Goal: Transaction & Acquisition: Purchase product/service

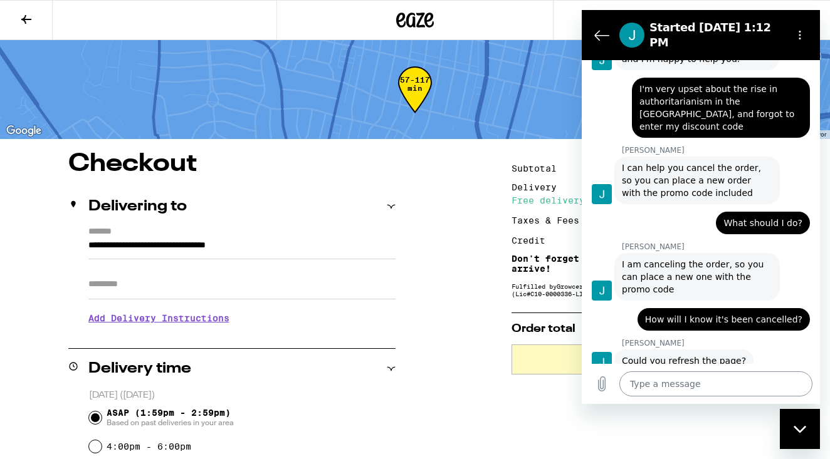
click at [652, 385] on textarea at bounding box center [715, 384] width 193 height 25
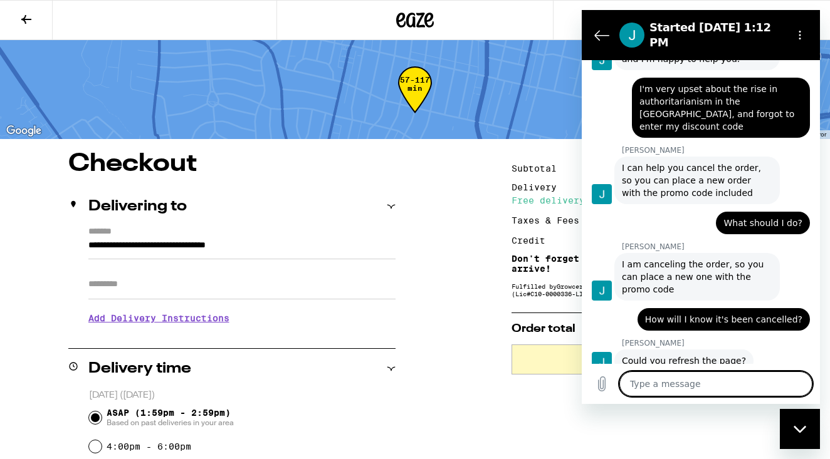
type textarea "D"
type textarea "x"
type textarea "Do"
type textarea "x"
type textarea "Don"
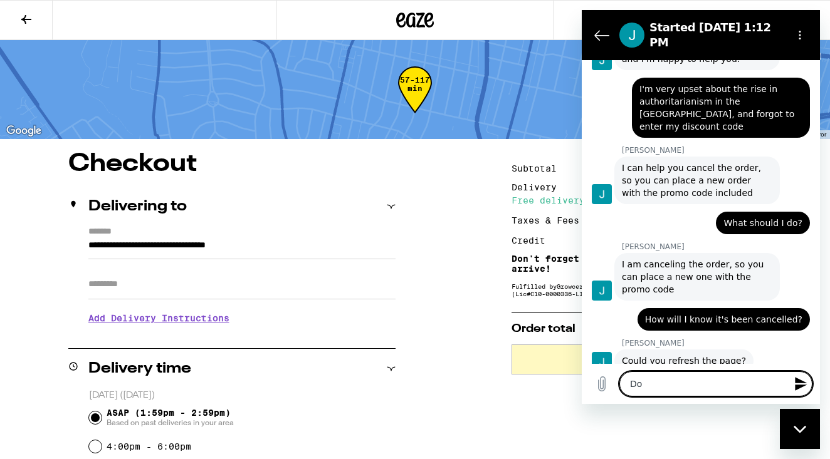
type textarea "x"
type textarea "Done"
type textarea "x"
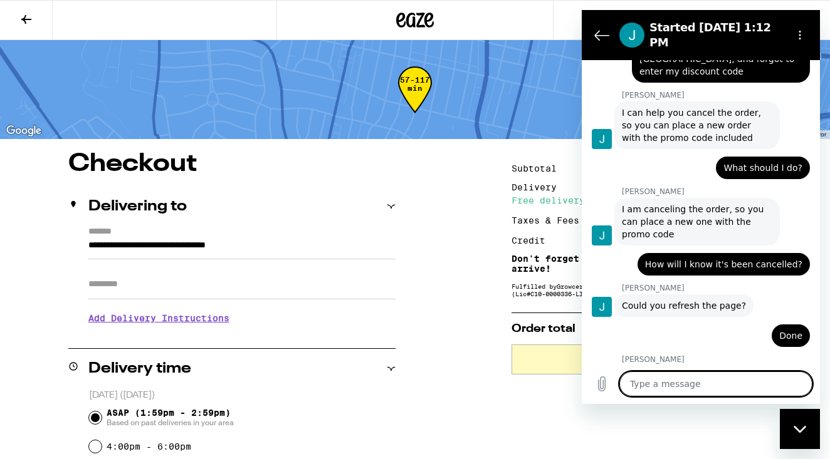
scroll to position [719, 0]
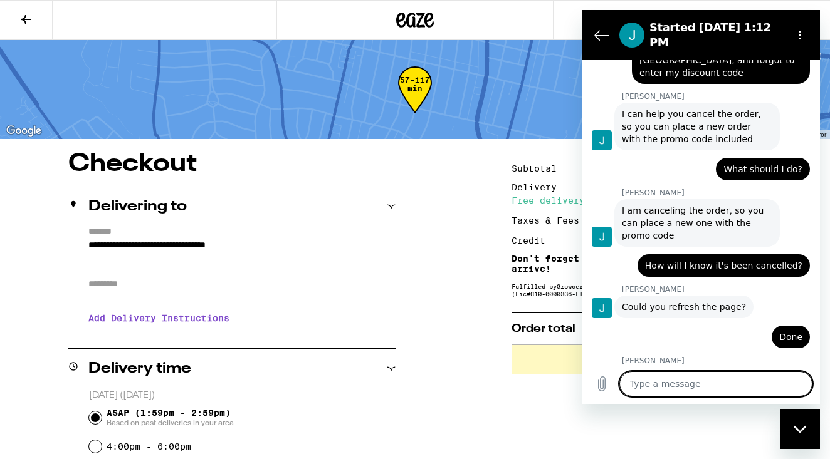
type textarea "x"
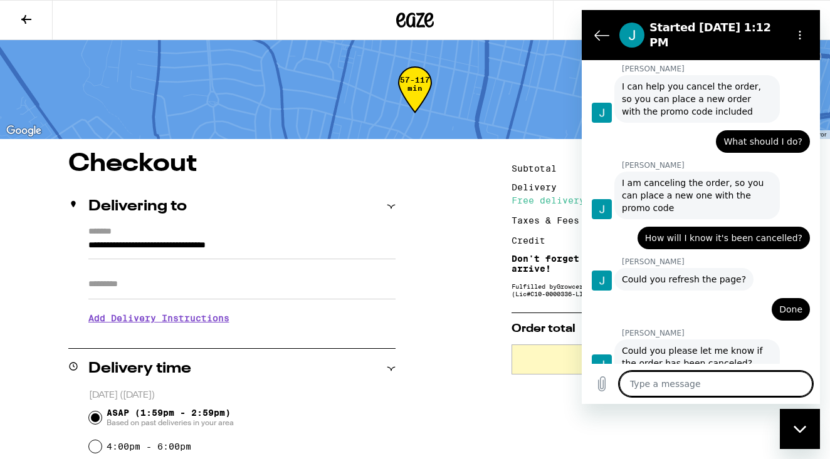
scroll to position [750, 0]
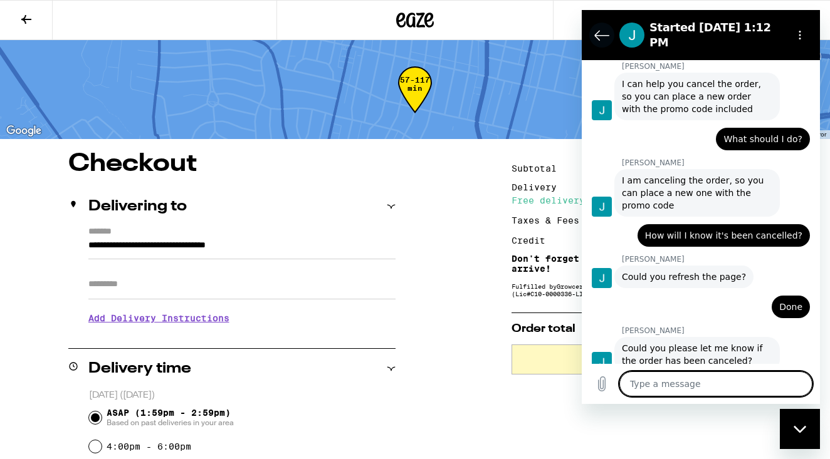
click at [600, 31] on icon "Back to the conversation list" at bounding box center [602, 35] width 14 height 9
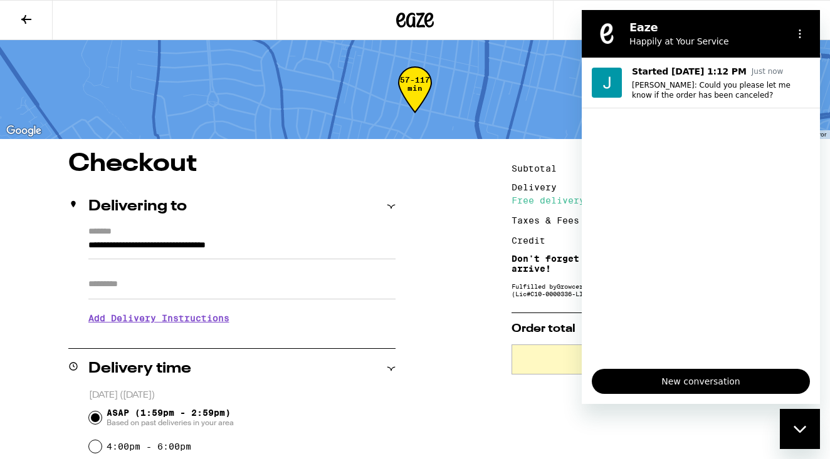
click at [698, 380] on span "New conversation" at bounding box center [700, 381] width 197 height 15
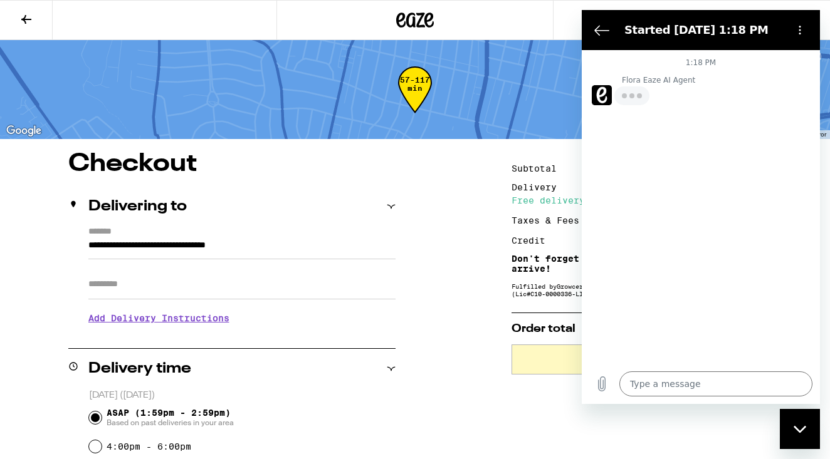
type textarea "x"
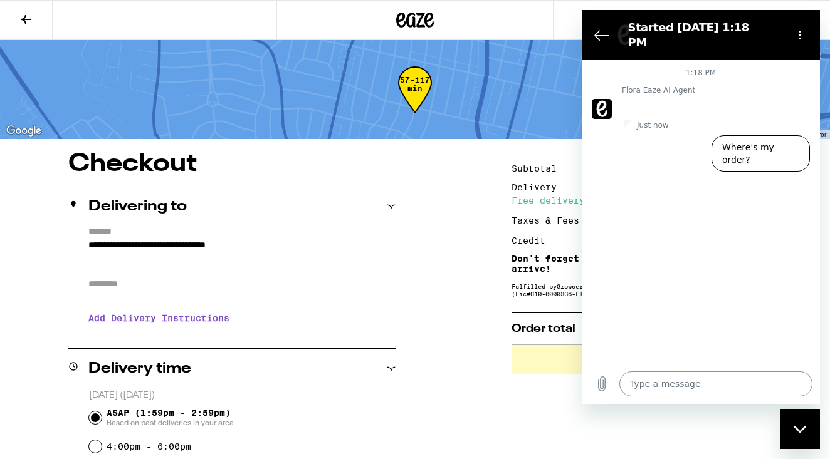
click at [635, 382] on textarea at bounding box center [715, 384] width 193 height 25
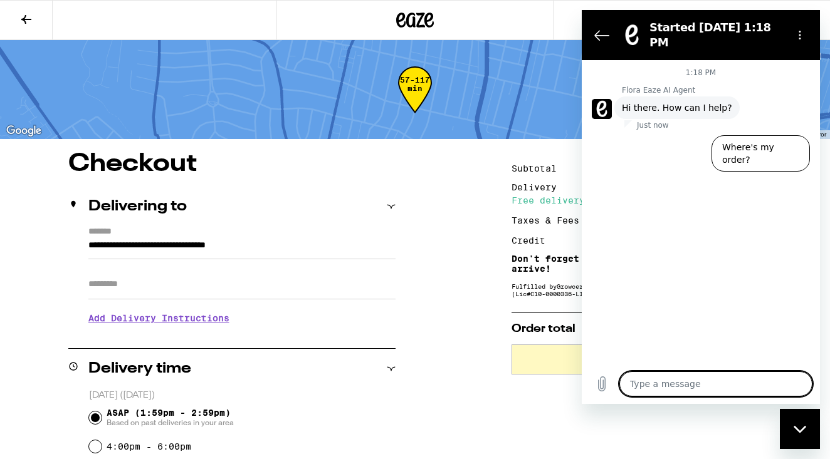
type textarea "I"
type textarea "x"
type textarea "I"
type textarea "x"
type textarea "I t"
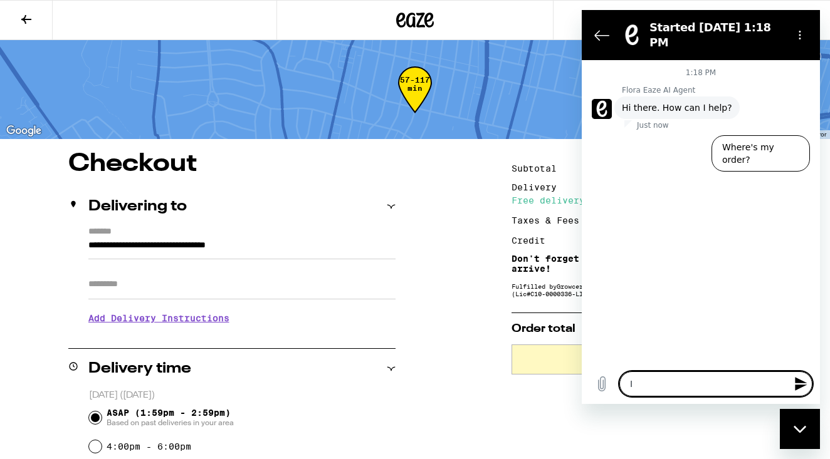
type textarea "x"
type textarea "I th"
type textarea "x"
type textarea "I thi"
type textarea "x"
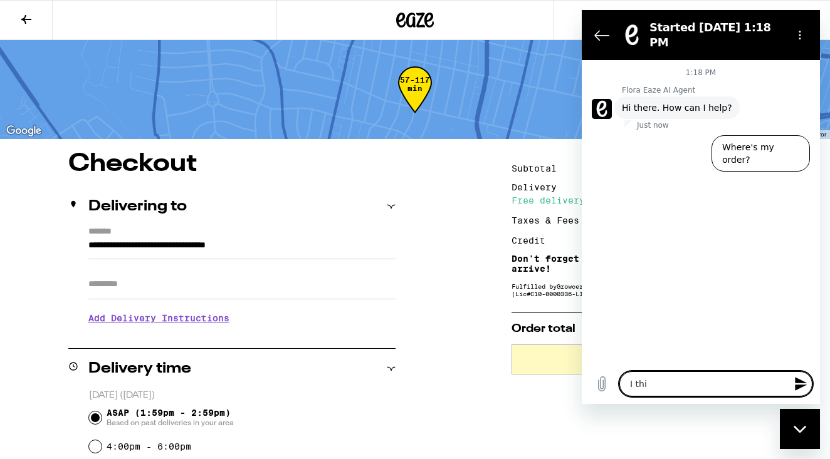
type textarea "I thin"
type textarea "x"
type textarea "I think"
type textarea "x"
type textarea "I think"
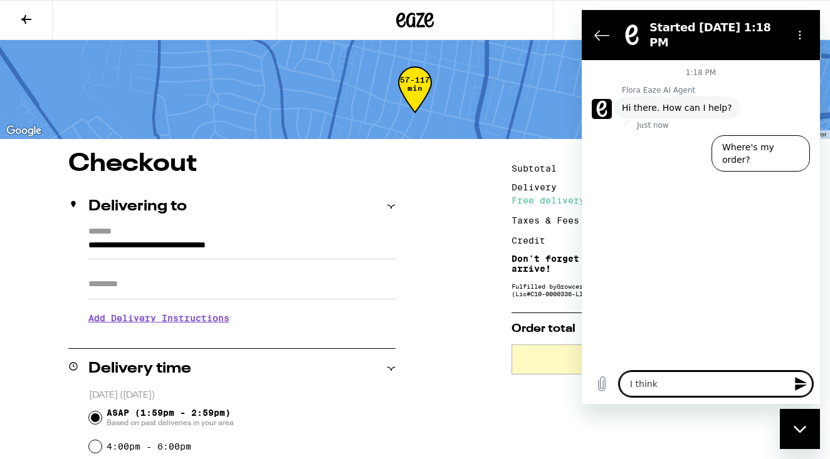
type textarea "x"
type textarea "I think I"
type textarea "x"
type textarea "I think I"
type textarea "x"
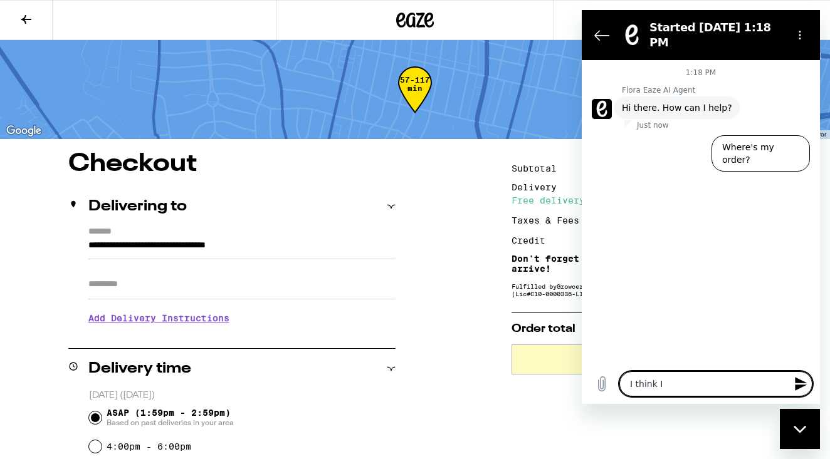
type textarea "I think I g"
type textarea "x"
type textarea "I think I go"
type textarea "x"
type textarea "I think I got"
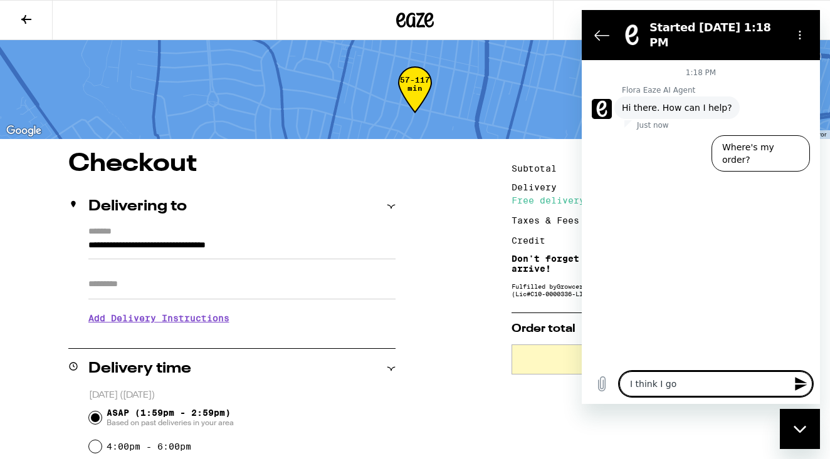
type textarea "x"
type textarea "I think I got"
type textarea "x"
type textarea "I think I got a"
type textarea "x"
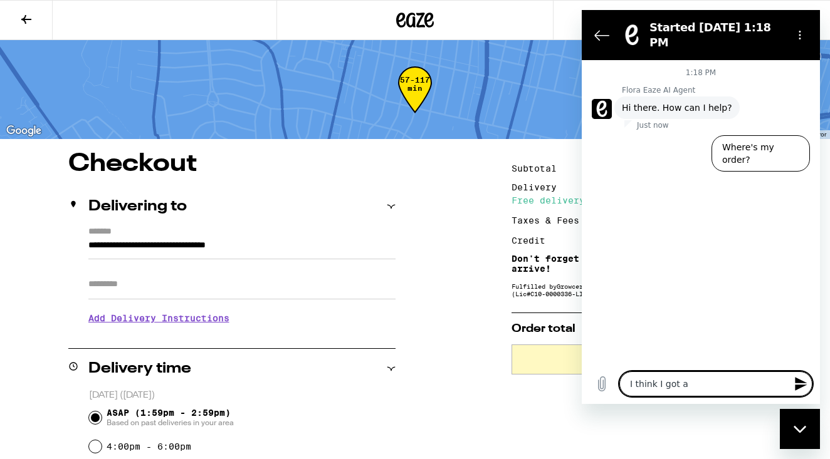
type textarea "I think I got a"
type textarea "x"
type textarea "I think I got a m"
type textarea "x"
type textarea "I think I got a me"
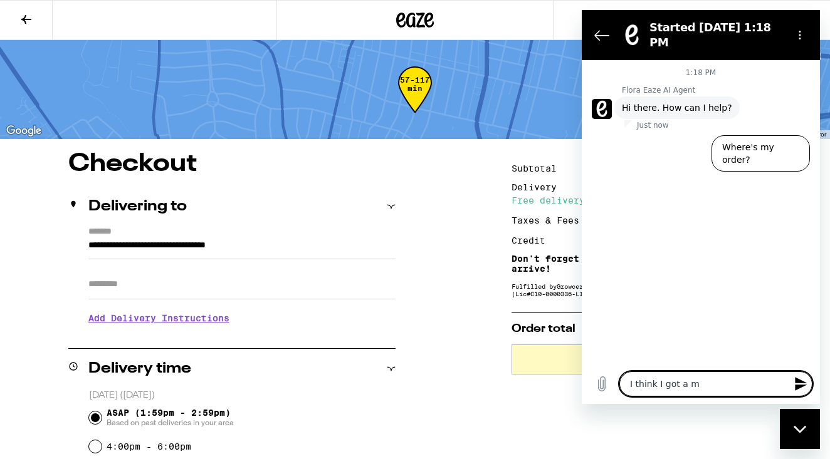
type textarea "x"
type textarea "I think I got a mes"
type textarea "x"
type textarea "I think I got a mess"
type textarea "x"
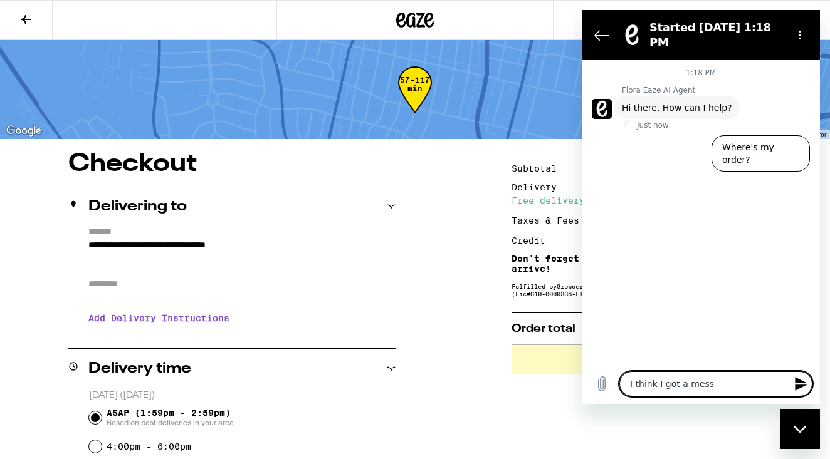
type textarea "I think I got a messa"
type textarea "x"
type textarea "I think I got a messag"
type textarea "x"
type textarea "I think I got a message"
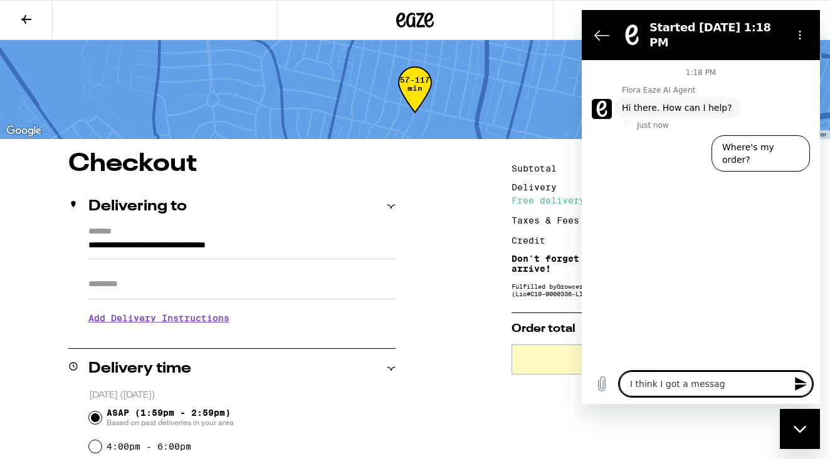
type textarea "x"
type textarea "I think I got a message"
type textarea "x"
type textarea "I think I got a message t"
type textarea "x"
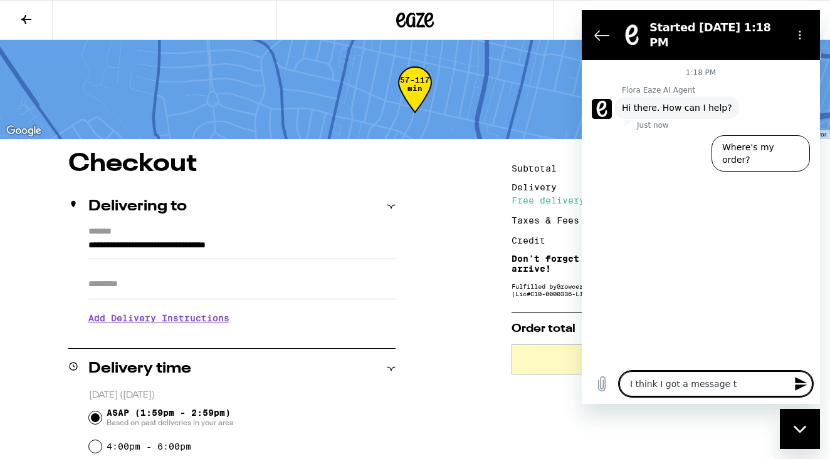
type textarea "I think I got a message th"
type textarea "x"
type textarea "I think I got a message tha"
type textarea "x"
type textarea "I think I got a message that"
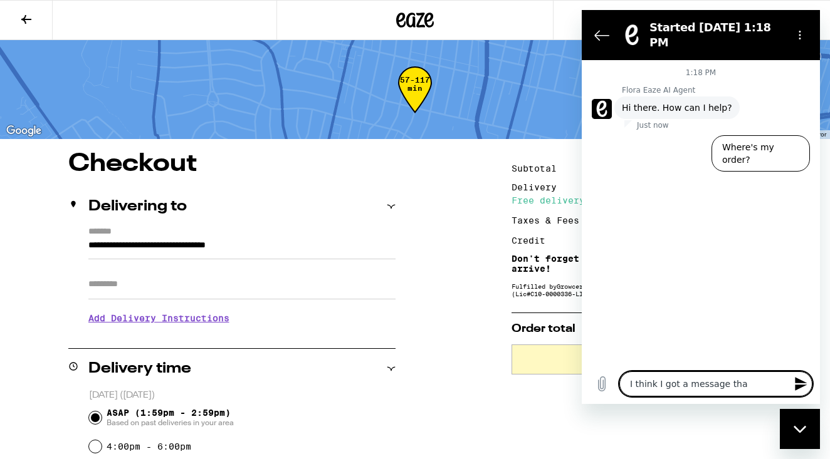
type textarea "x"
type textarea "I think I got a message that"
type textarea "x"
type textarea "I think I got a message that t"
type textarea "x"
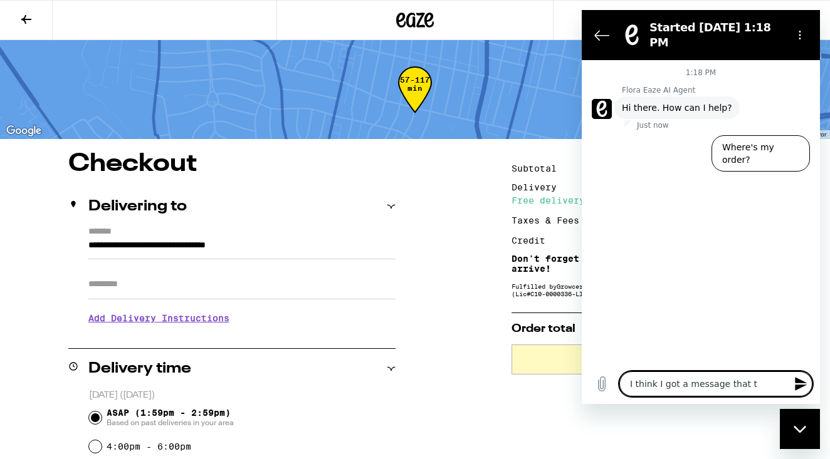
type textarea "I think I got a message that th"
type textarea "x"
type textarea "I think I got a message that the"
type textarea "x"
type textarea "I think I got a message that the"
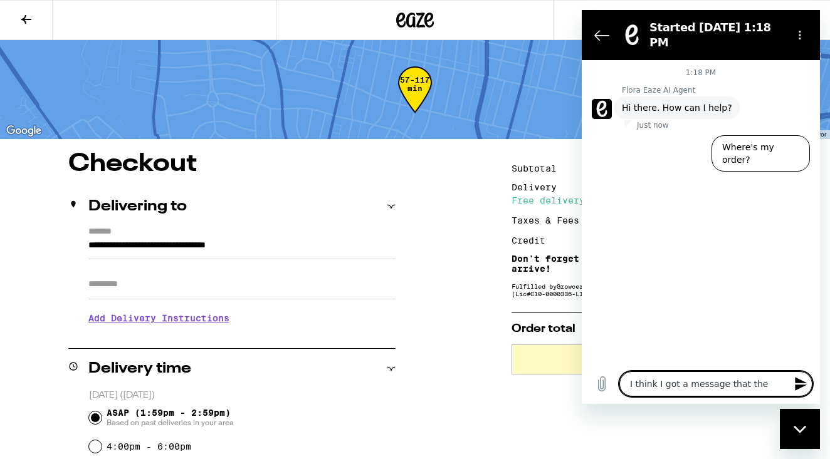
type textarea "x"
type textarea "I think I got a message that the o"
type textarea "x"
type textarea "I think I got a message that the or"
type textarea "x"
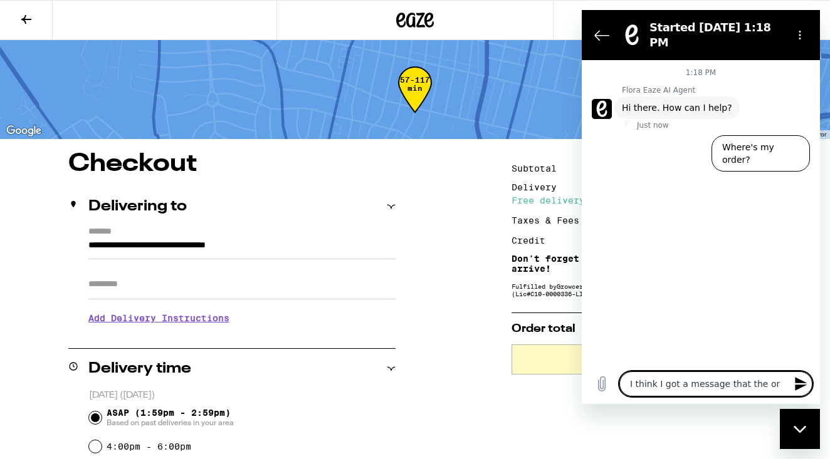
type textarea "I think I got a message that the ord"
type textarea "x"
type textarea "I think I got a message that the orde"
type textarea "x"
type textarea "I think I got a message that the order"
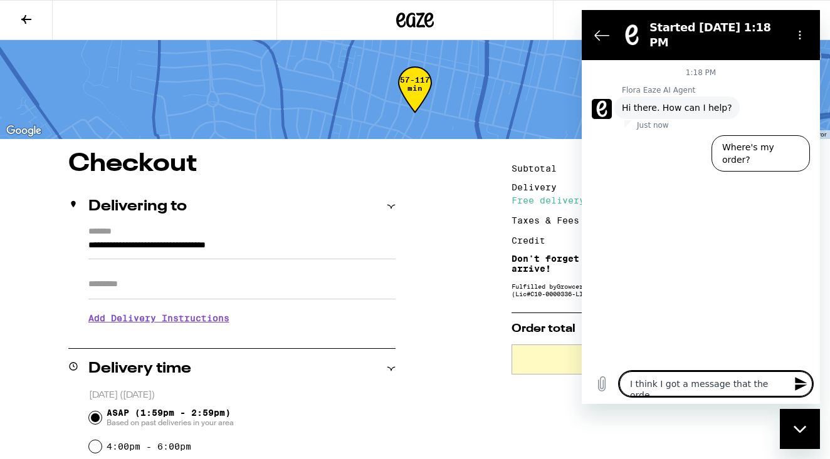
type textarea "x"
type textarea "I think I got a message that the order"
type textarea "x"
type textarea "I think I got a message that the order c"
type textarea "x"
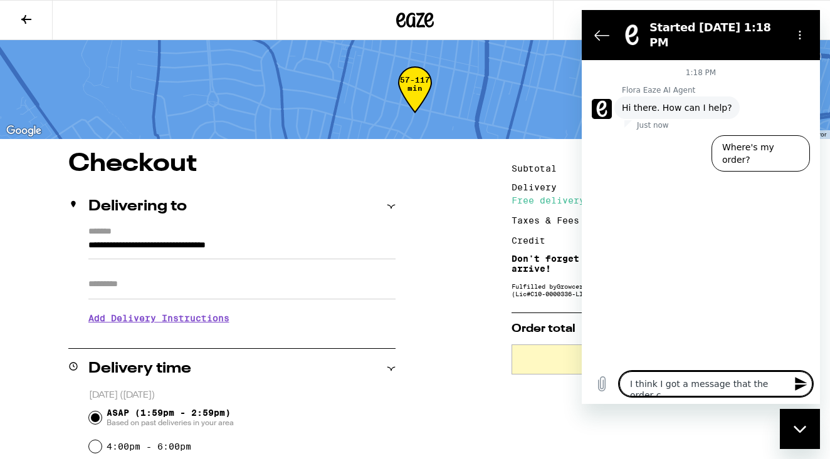
type textarea "I think I got a message that the order co"
type textarea "x"
type textarea "I think I got a message that the order cou"
type textarea "x"
type textarea "I think I got a message that the order coul"
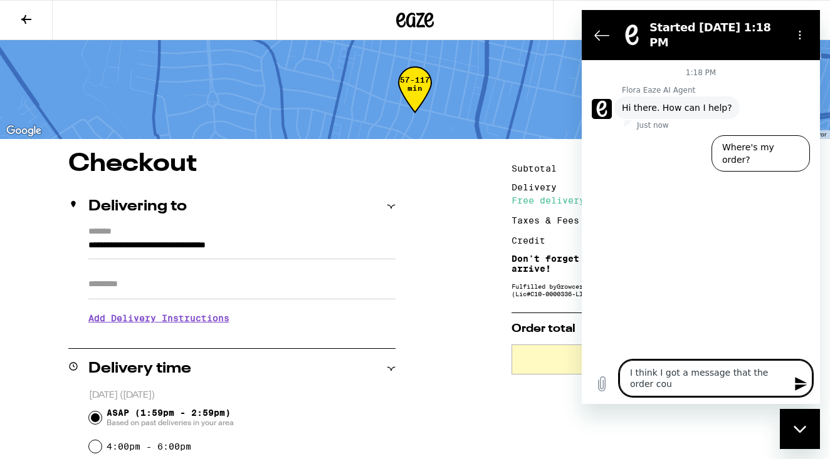
type textarea "x"
type textarea "I think I got a message that the order could"
type textarea "x"
type textarea "I think I got a message that the order couldn"
type textarea "x"
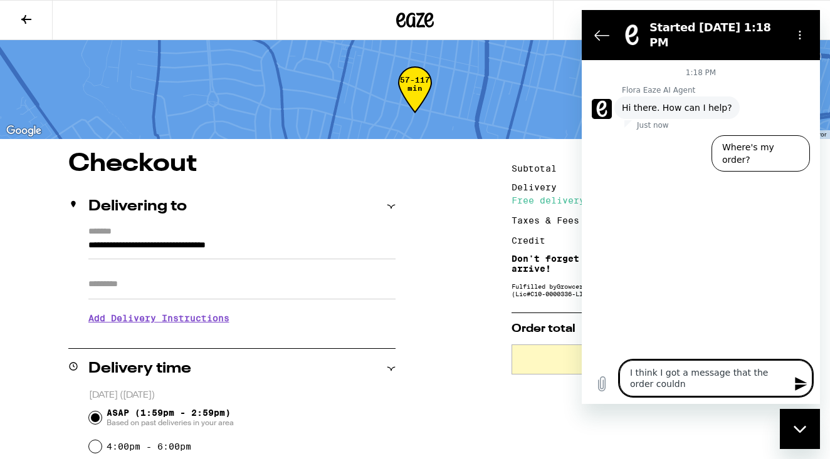
type textarea "I think I got a message that the order couldn'"
type textarea "x"
type textarea "I think I got a message that the order couldn't"
type textarea "x"
type textarea "I think I got a message that the order couldn't"
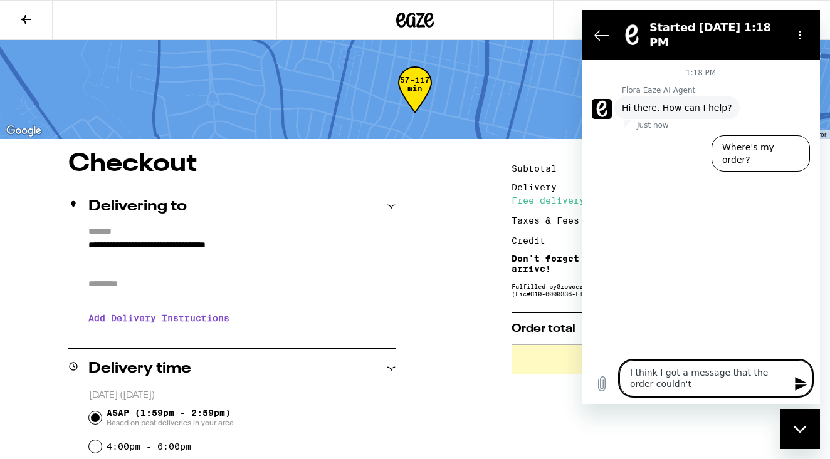
type textarea "x"
type textarea "I think I got a message that the order couldn't b"
type textarea "x"
type textarea "I think I got a message that the order couldn't be"
type textarea "x"
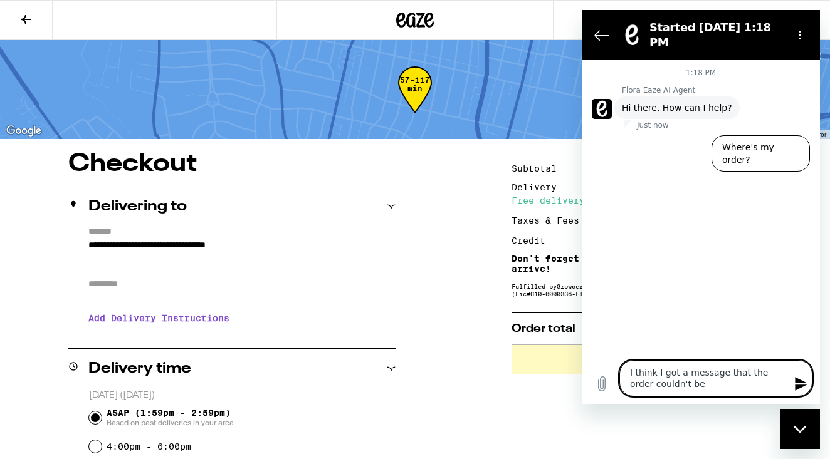
type textarea "I think I got a message that the order couldn't be"
type textarea "x"
type textarea "I think I got a message that the order couldn't be d"
type textarea "x"
type textarea "I think I got a message that the order couldn't be de"
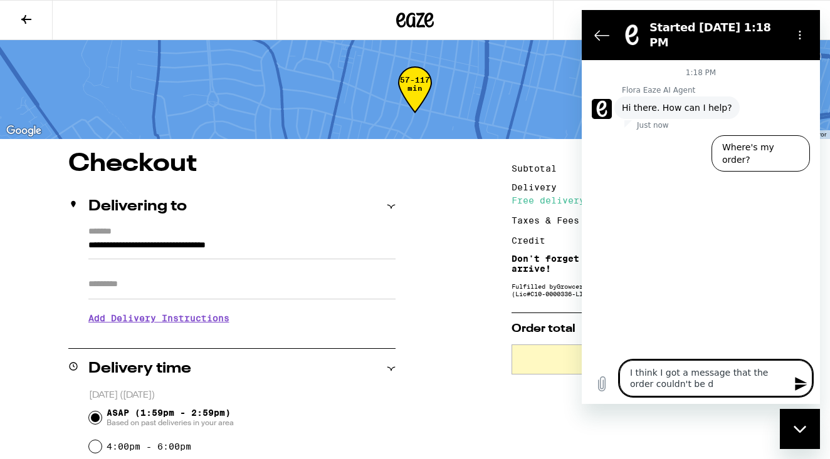
type textarea "x"
type textarea "I think I got a message that the order couldn't be del"
type textarea "x"
type textarea "I think I got a message that the order couldn't be deli"
type textarea "x"
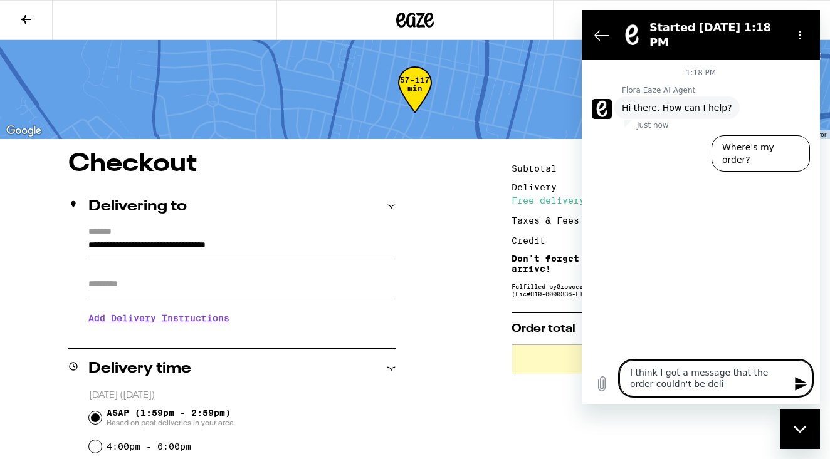
type textarea "I think I got a message that the order couldn't be deliv"
type textarea "x"
type textarea "I think I got a message that the order couldn't be delive"
type textarea "x"
type textarea "I think I got a message that the order couldn't be deliver"
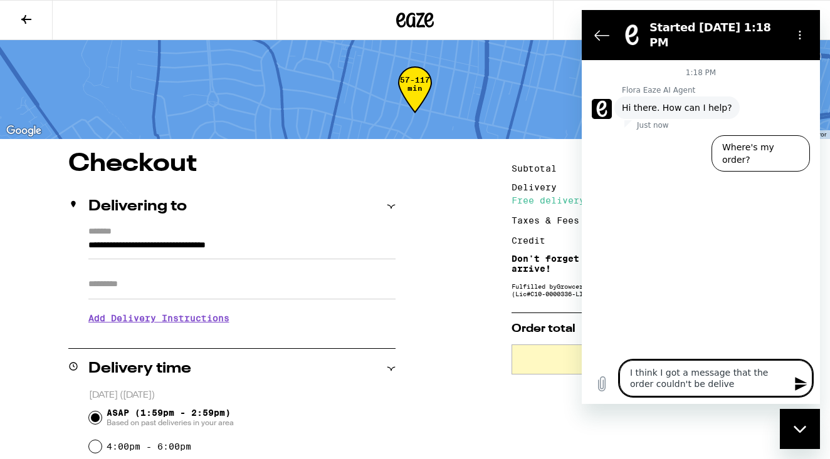
type textarea "x"
type textarea "I think I got a message that the order couldn't be delivere"
type textarea "x"
type textarea "I think I got a message that the order couldn't be delivered"
type textarea "x"
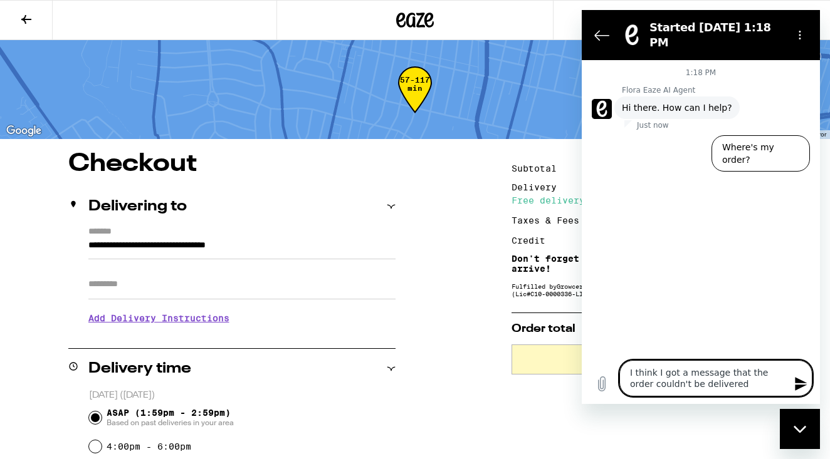
type textarea "I think I got a message that the order couldn't be delivered,"
type textarea "x"
type textarea "I think I got a message that the order couldn't be delivered,"
type textarea "x"
type textarea "I think I got a message that the order couldn't be delivered, b"
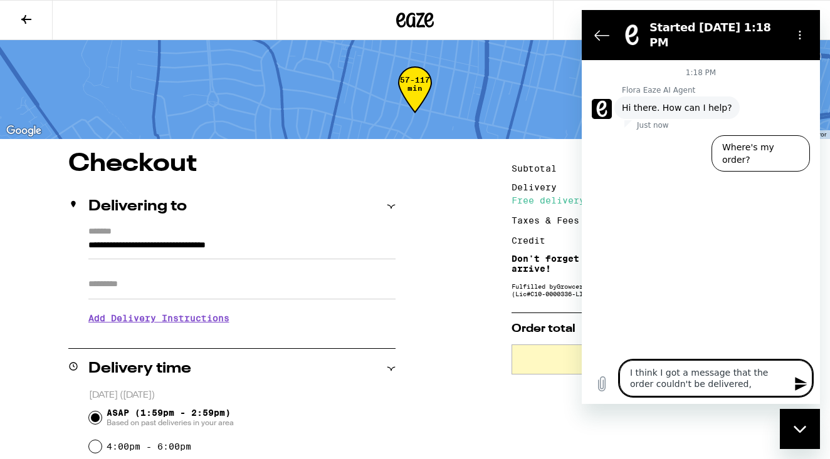
type textarea "x"
type textarea "I think I got a message that the order couldn't be delivered, bu"
type textarea "x"
type textarea "I think I got a message that the order couldn't be delivered, but"
type textarea "x"
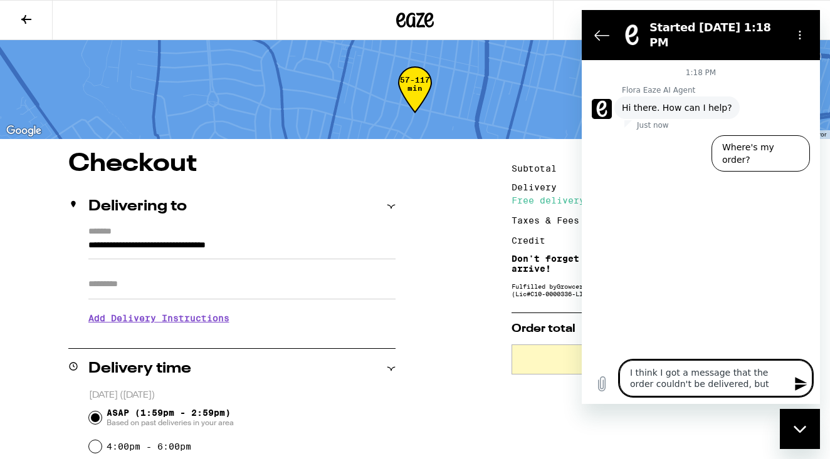
type textarea "I think I got a message that the order couldn't be delivered, but"
type textarea "x"
type textarea "I think I got a message that the order couldn't be delivered, but i"
type textarea "x"
type textarea "I think I got a message that the order couldn't be delivered, but it"
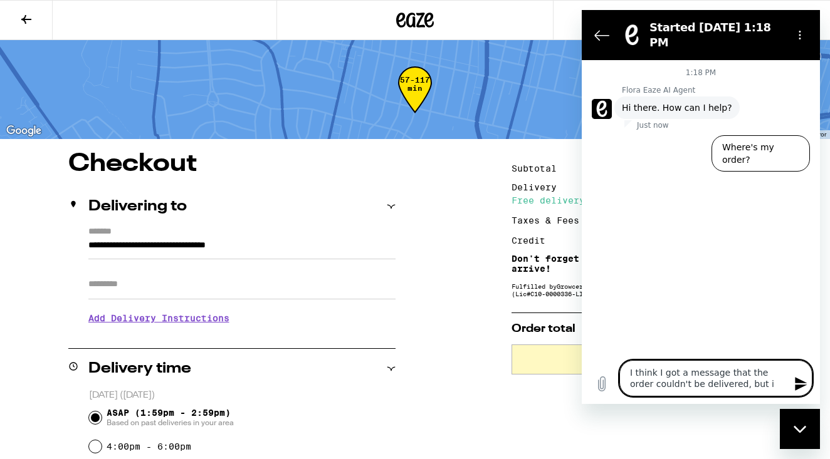
type textarea "x"
type textarea "I think I got a message that the order couldn't be delivered, but it"
type textarea "x"
type textarea "I think I got a message that the order couldn't be delivered, but it d"
type textarea "x"
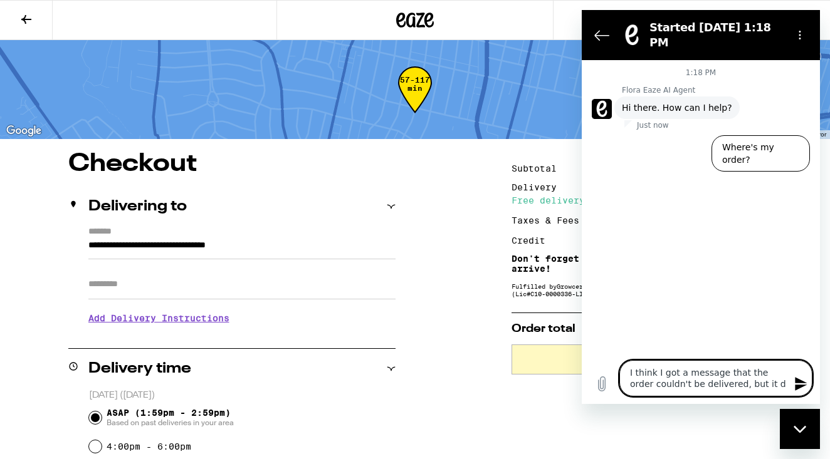
type textarea "I think I got a message that the order couldn't be delivered, but it di"
type textarea "x"
type textarea "I think I got a message that the order couldn't be delivered, but it dis"
type textarea "x"
type textarea "I think I got a message that the order couldn't be delivered, but it disa"
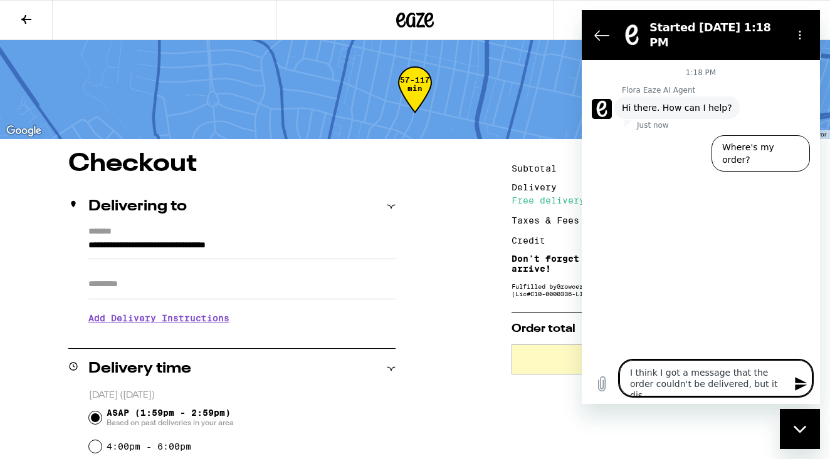
type textarea "x"
type textarea "I think I got a message that the order couldn't be delivered, but it disap"
type textarea "x"
type textarea "I think I got a message that the order couldn't be delivered, but it disapp"
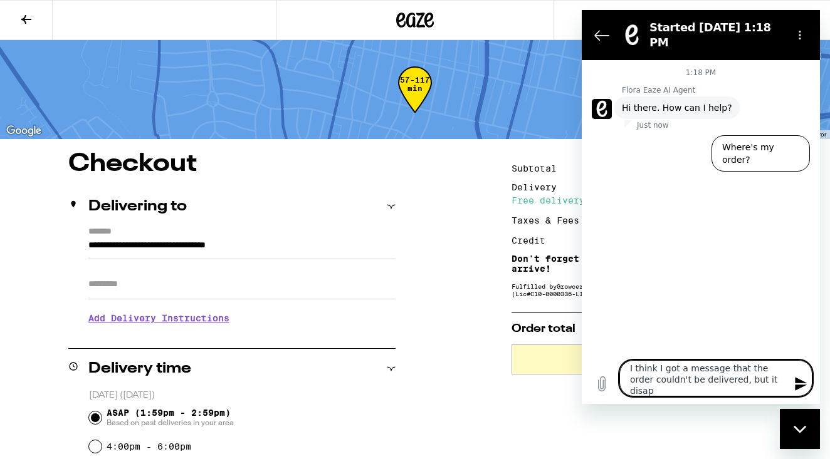
type textarea "x"
type textarea "I think I got a message that the order couldn't be delivered, but it disappe"
type textarea "x"
type textarea "I think I got a message that the order couldn't be delivered, but it disappea"
type textarea "x"
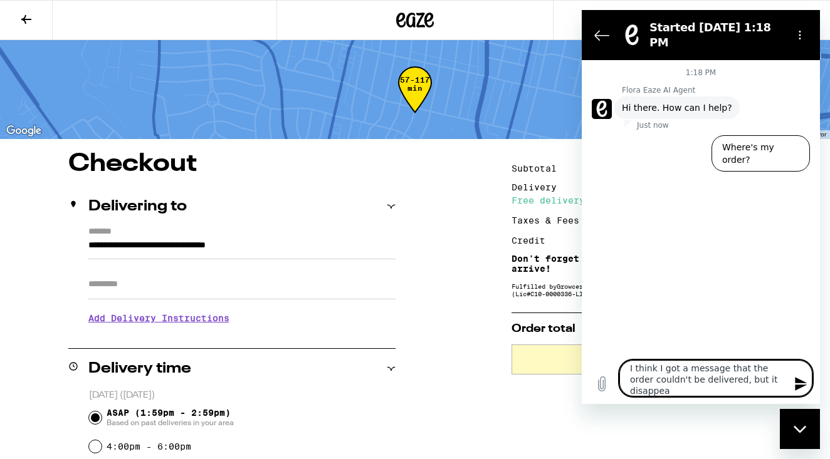
type textarea "I think I got a message that the order couldn't be delivered, but it disappear"
type textarea "x"
type textarea "I think I got a message that the order couldn't be delivered, but it disappears"
type textarea "x"
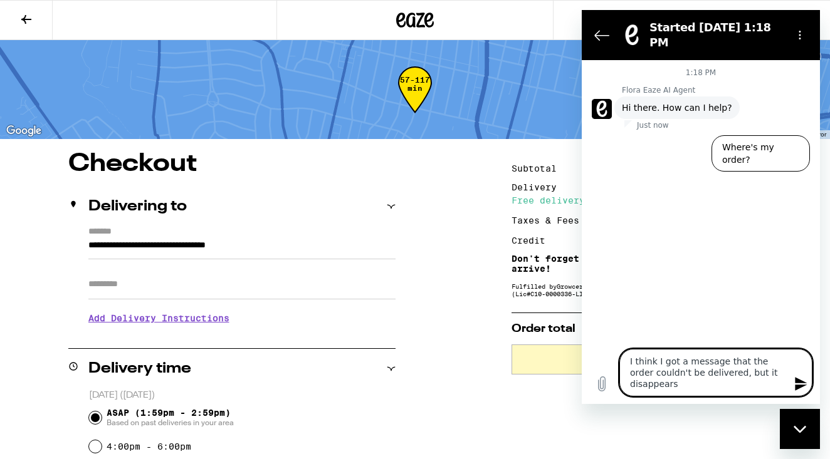
type textarea "I think I got a message that the order couldn't be delivered, but it disappear"
type textarea "x"
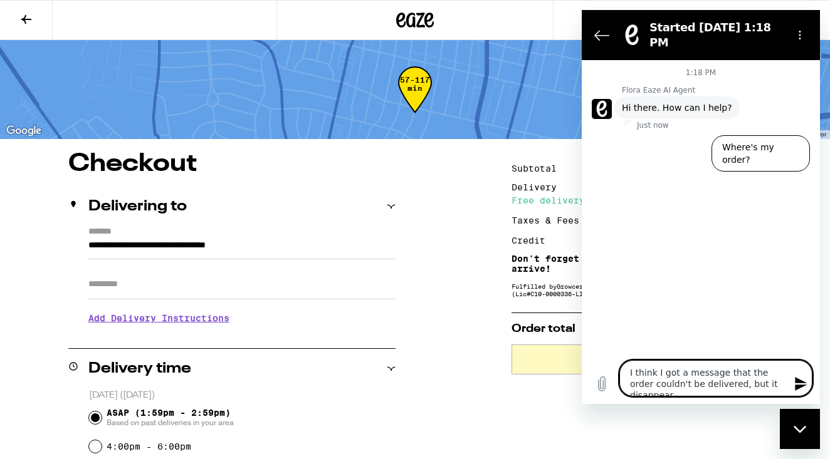
scroll to position [4, 0]
type textarea "I think I got a message that the order couldn't be delivered, but it disappeare"
type textarea "x"
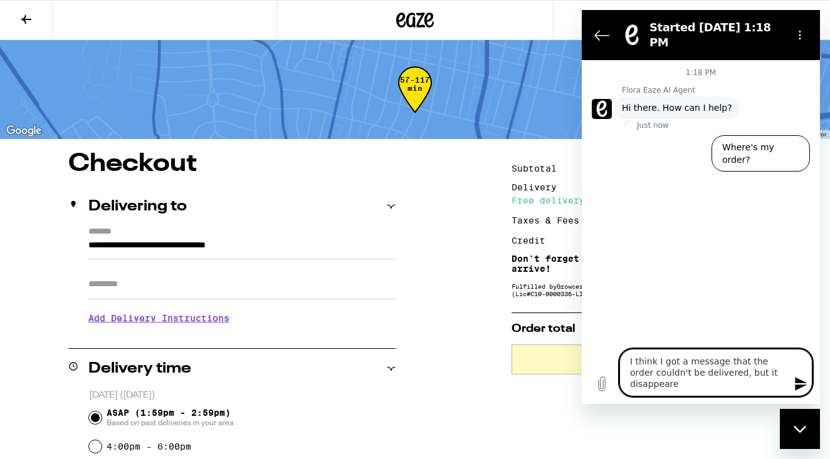
type textarea "I think I got a message that the order couldn't be delivered, but it disappeared"
type textarea "x"
type textarea "I think I got a message that the order couldn't be delivered, but it disappeared"
type textarea "x"
type textarea "I think I got a message that the order couldn't be delivered, but it disappeare…"
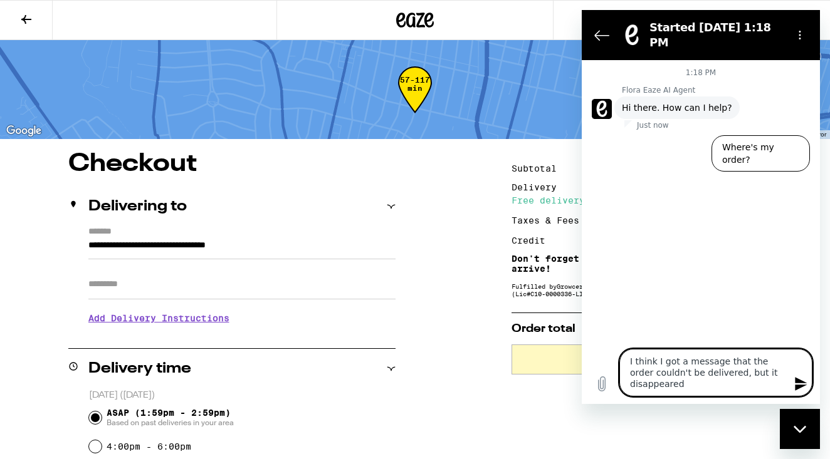
type textarea "x"
type textarea "I think I got a message that the order couldn't be delivered, but it disappeare…"
type textarea "x"
type textarea "I think I got a message that the order couldn't be delivered, but it disappeare…"
type textarea "x"
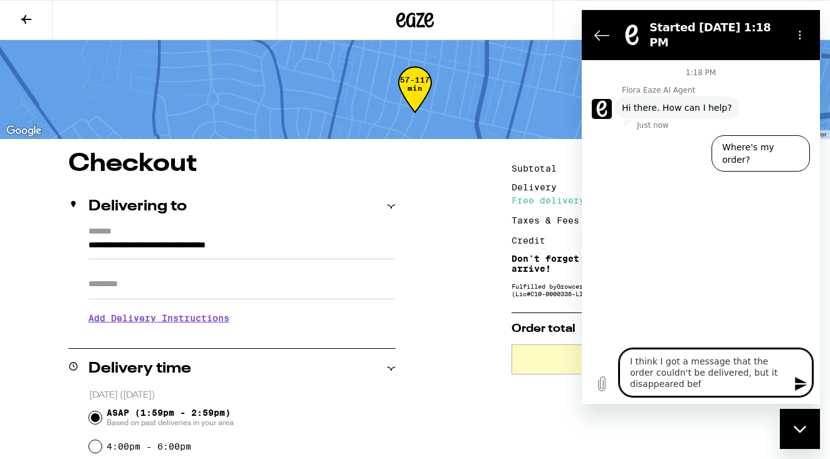
type textarea "I think I got a message that the order couldn't be delivered, but it disappeare…"
type textarea "x"
type textarea "I think I got a message that the order couldn't be delivered, but it disappeare…"
type textarea "x"
type textarea "I think I got a message that the order couldn't be delivered, but it disappeare…"
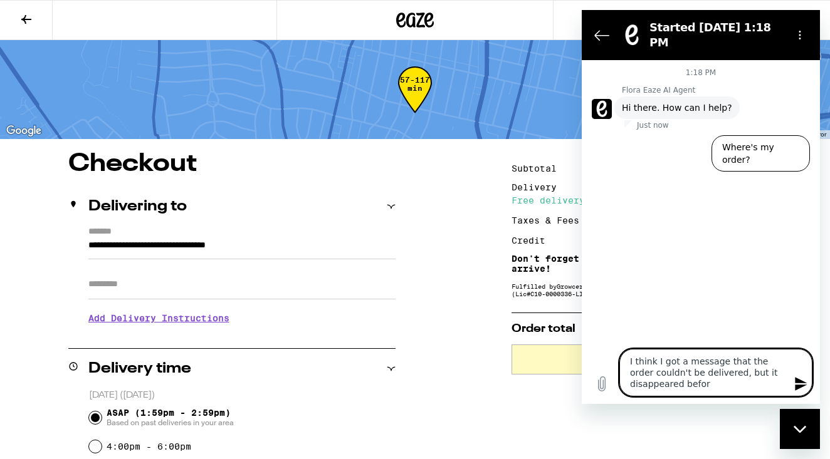
type textarea "x"
type textarea "I think I got a message that the order couldn't be delivered, but it disappeare…"
type textarea "x"
type textarea "I think I got a message that the order couldn't be delivered, but it disappeare…"
type textarea "x"
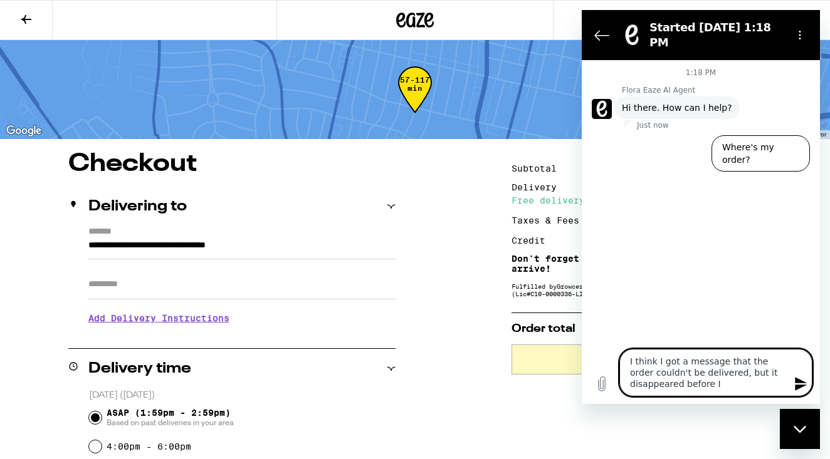
type textarea "I think I got a message that the order couldn't be delivered, but it disappeare…"
type textarea "x"
type textarea "I think I got a message that the order couldn't be delivered, but it disappeare…"
type textarea "x"
type textarea "I think I got a message that the order couldn't be delivered, but it disappeare…"
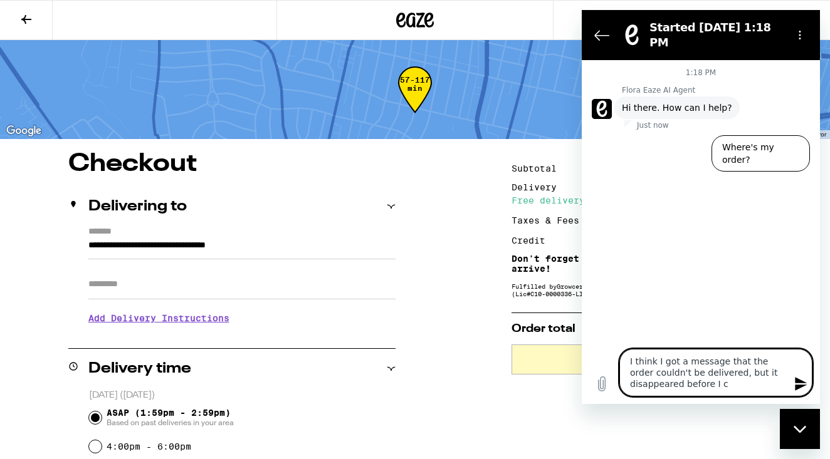
type textarea "x"
type textarea "I think I got a message that the order couldn't be delivered, but it disappeare…"
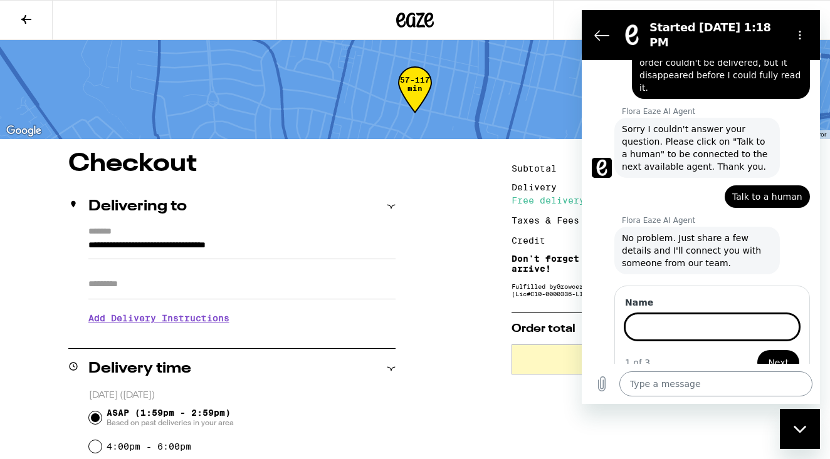
scroll to position [86, 0]
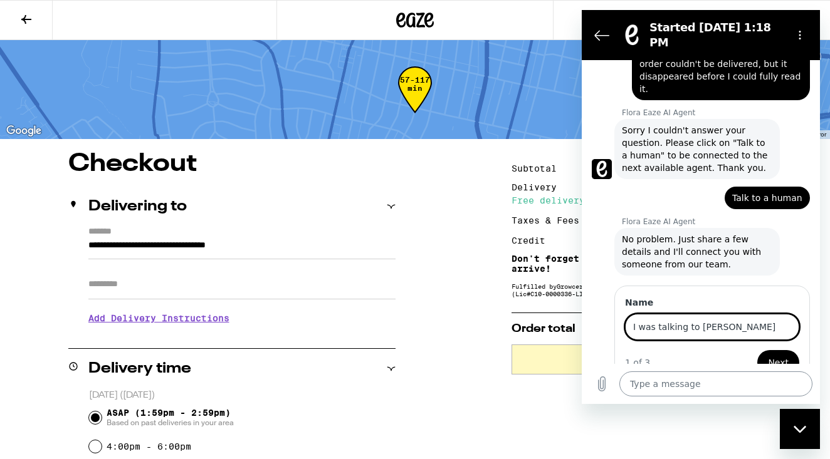
click at [779, 350] on button "Next" at bounding box center [778, 362] width 42 height 25
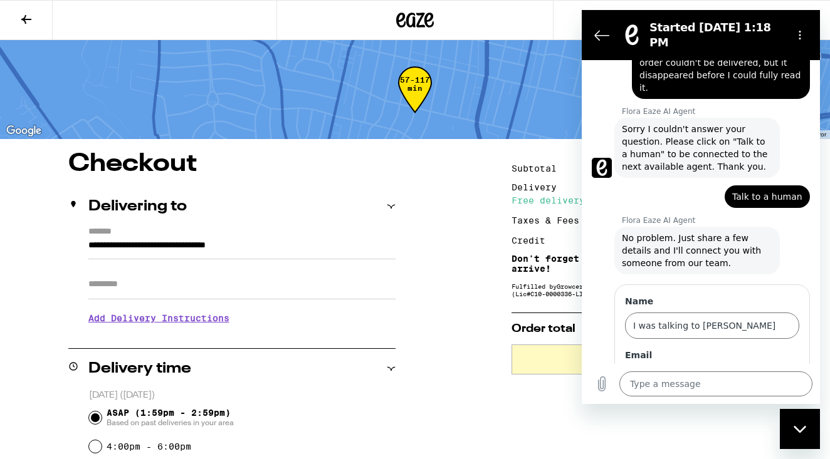
click at [779, 403] on button "Next" at bounding box center [778, 415] width 42 height 25
click at [600, 28] on icon "Back to the conversation list" at bounding box center [601, 35] width 15 height 15
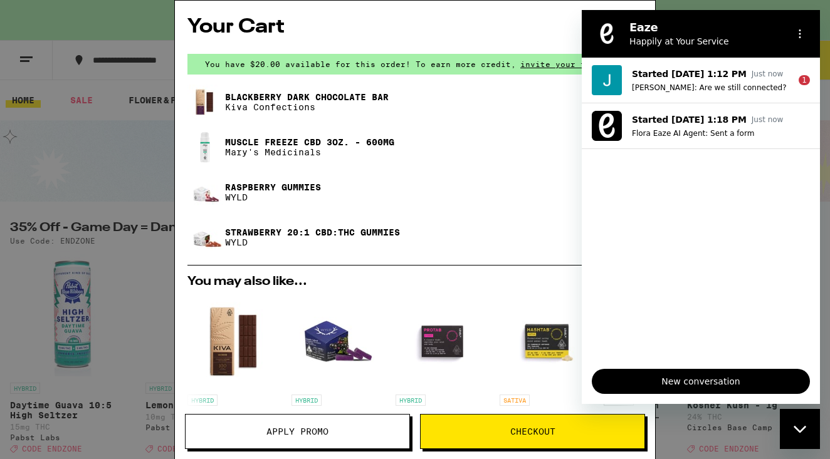
click at [518, 231] on div "Strawberry 20:1 CBD:THC Gummies WYLD" at bounding box center [390, 237] width 407 height 35
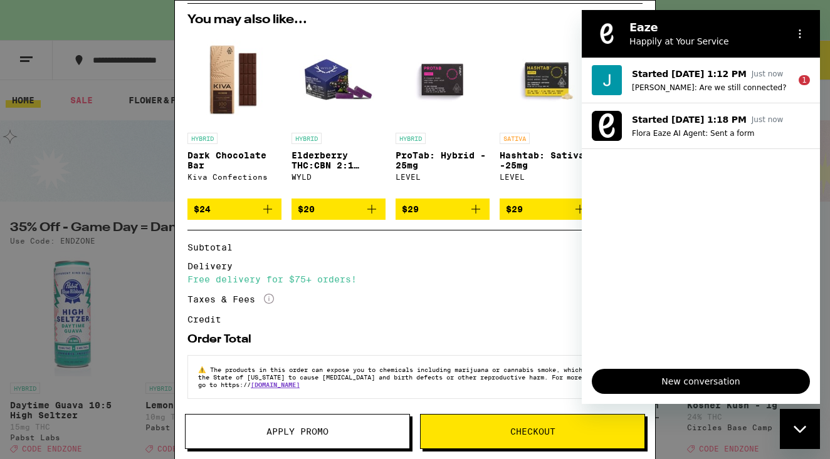
scroll to position [274, 0]
click at [522, 432] on span "Checkout" at bounding box center [532, 431] width 45 height 9
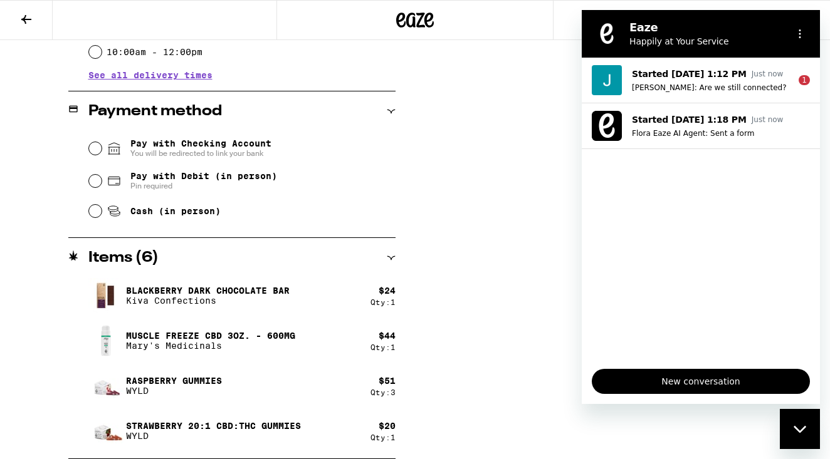
scroll to position [488, 0]
click at [98, 214] on input "Cash (in person)" at bounding box center [95, 211] width 13 height 13
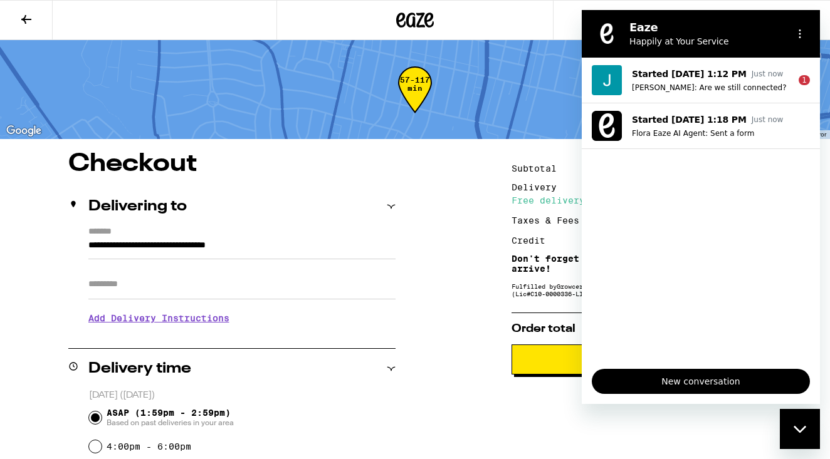
scroll to position [0, 0]
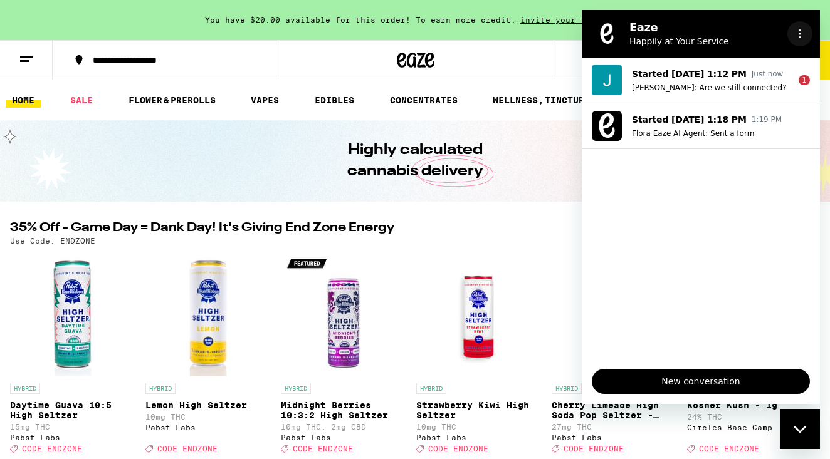
click at [805, 36] on button "Options menu" at bounding box center [799, 33] width 25 height 25
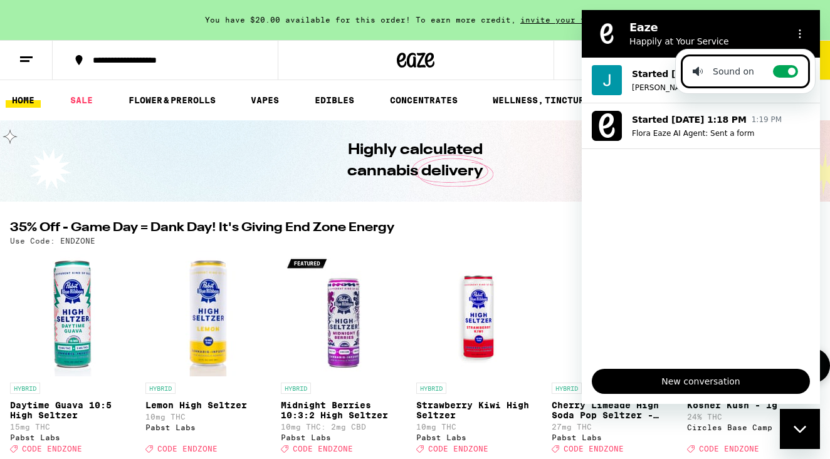
click at [557, 257] on img "Open page for Cherry Limeade High Soda Pop Seltzer - 25mg from Pabst Labs" at bounding box center [613, 313] width 125 height 125
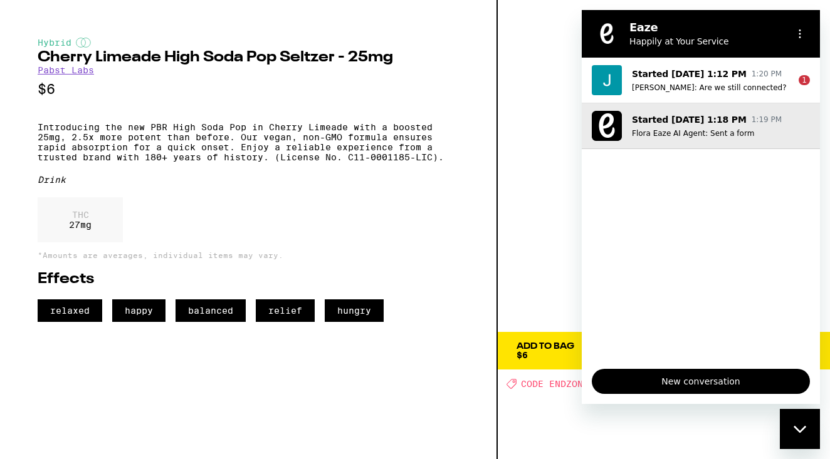
click at [707, 132] on p "Flora Eaze AI Agent: Sent a form" at bounding box center [721, 133] width 178 height 10
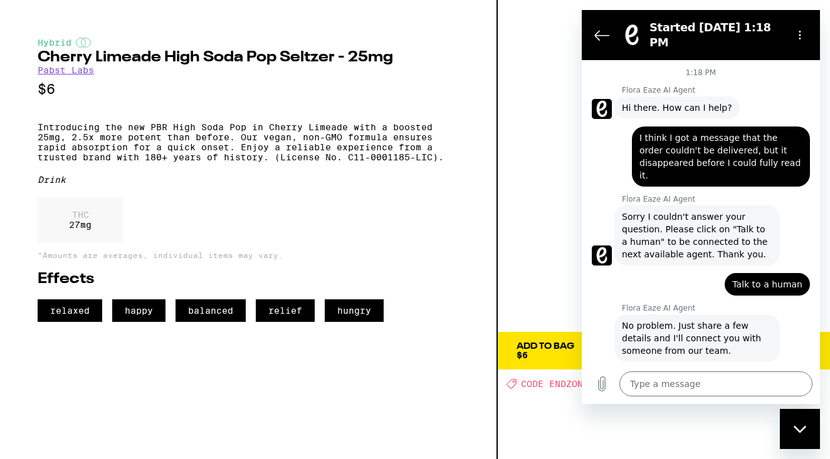
scroll to position [140, 0]
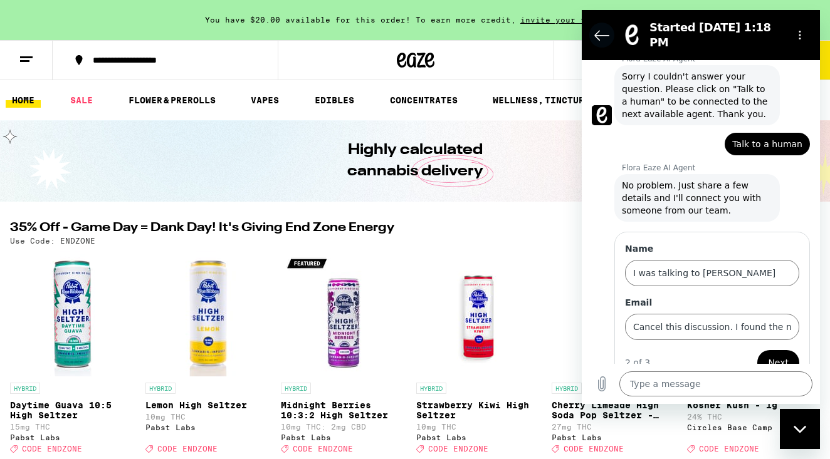
click at [603, 29] on icon "Back to the conversation list" at bounding box center [601, 35] width 15 height 15
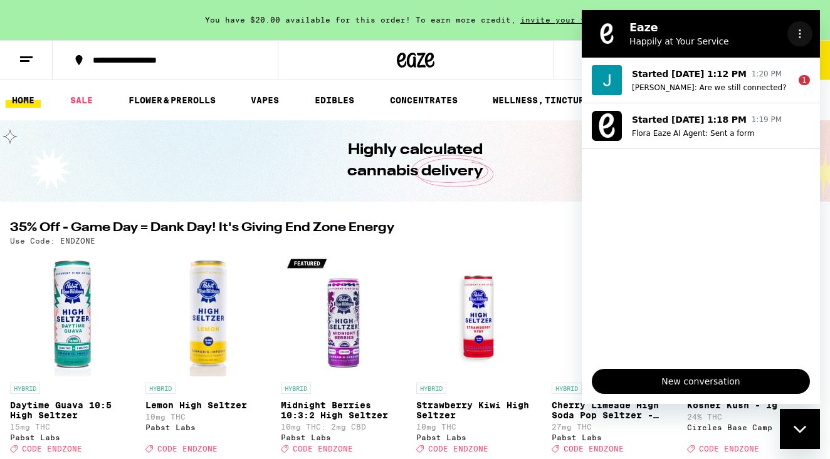
click at [802, 34] on icon "Options menu" at bounding box center [800, 34] width 10 height 10
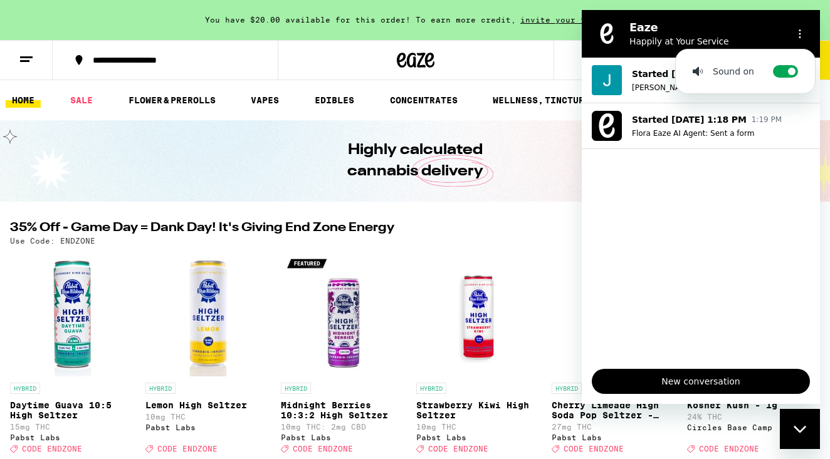
click at [696, 386] on span "New conversation" at bounding box center [700, 381] width 197 height 15
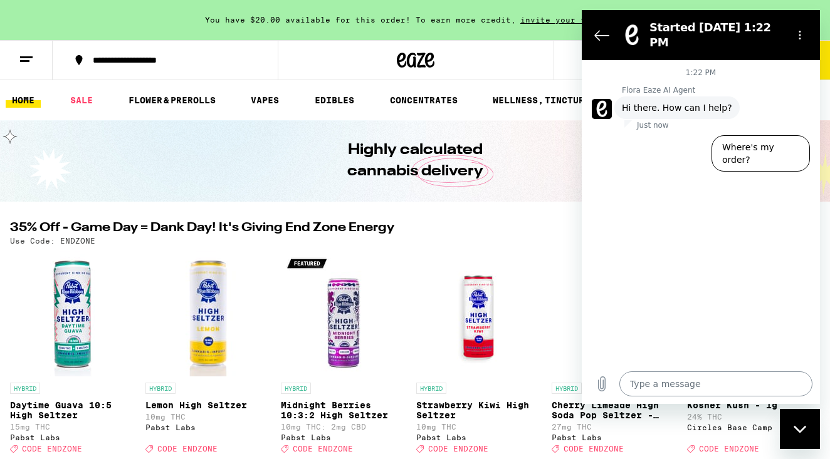
click at [679, 387] on textarea at bounding box center [715, 384] width 193 height 25
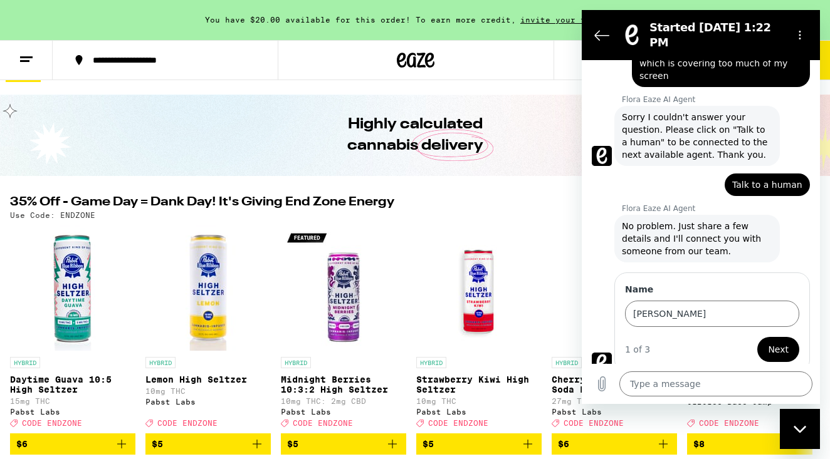
scroll to position [86, 0]
click at [780, 343] on span "Next" at bounding box center [778, 350] width 21 height 15
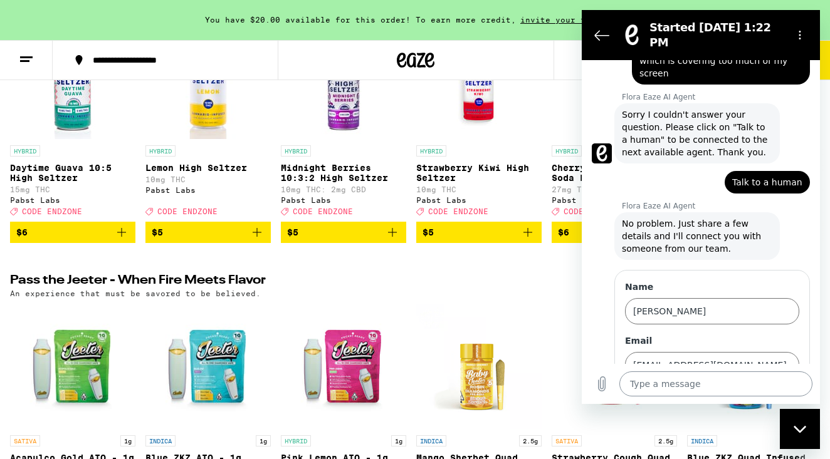
scroll to position [238, 0]
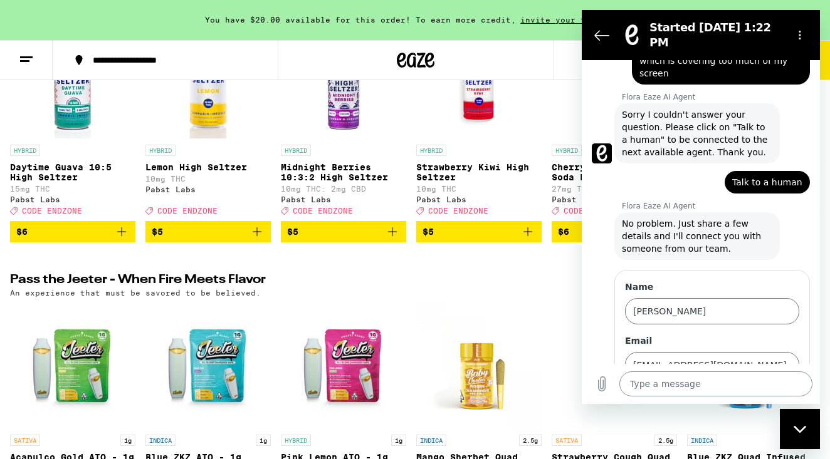
click at [651, 389] on textarea at bounding box center [715, 384] width 193 height 25
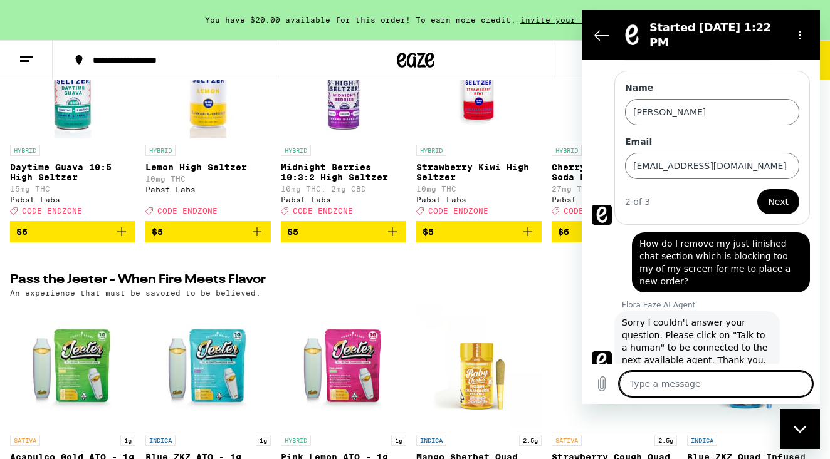
scroll to position [288, 0]
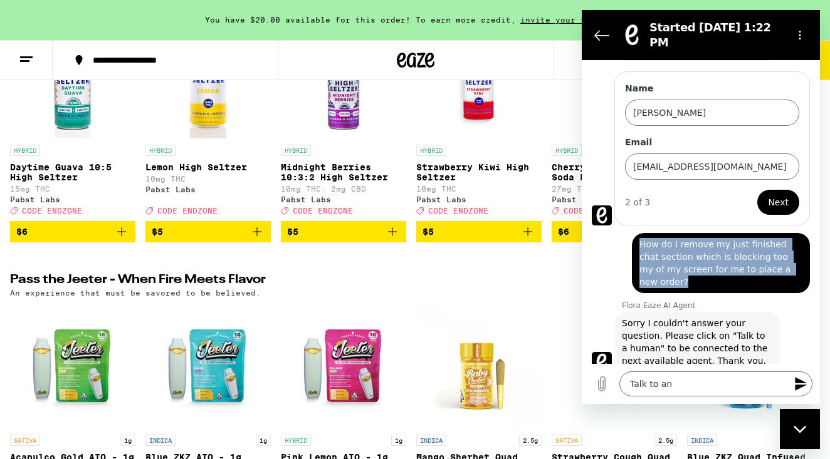
drag, startPoint x: 58, startPoint y: 223, endPoint x: 206, endPoint y: 254, distance: 151.8
copy span "How do I remove my just finished chat section which is blocking too my of my sc…"
click at [694, 380] on textarea "Talk to an" at bounding box center [715, 384] width 193 height 25
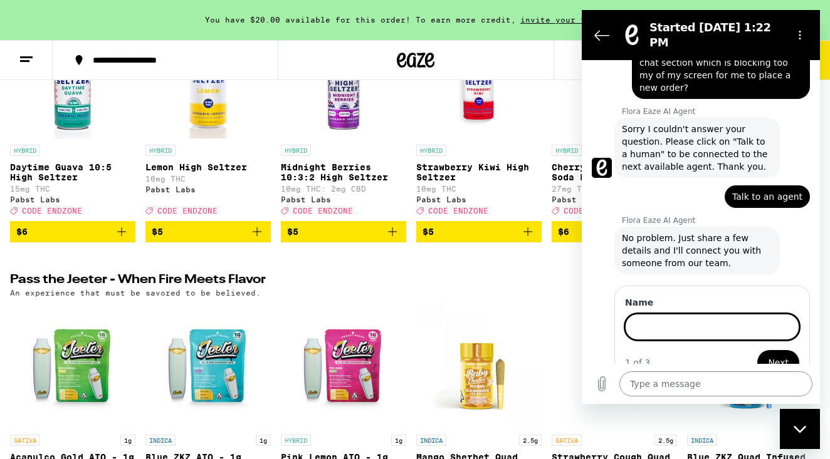
scroll to position [481, 0]
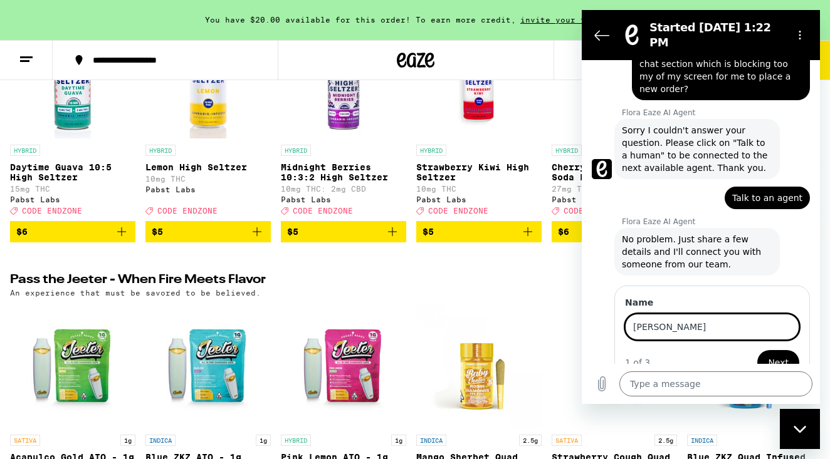
click at [780, 355] on span "Next" at bounding box center [778, 362] width 21 height 15
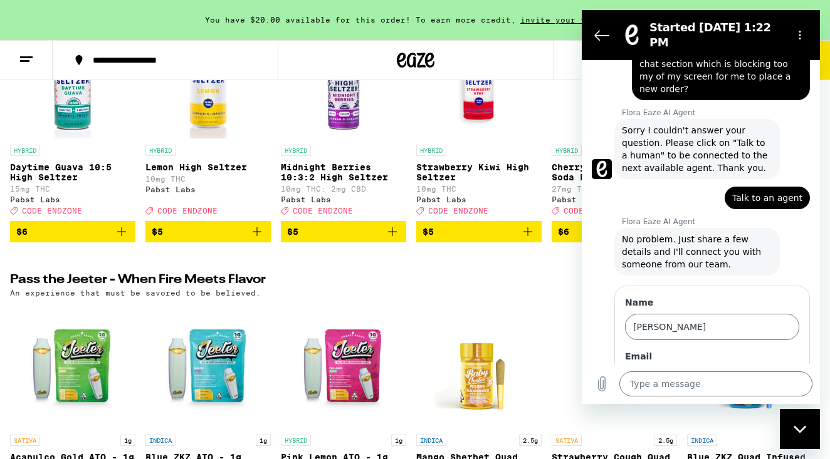
scroll to position [535, 0]
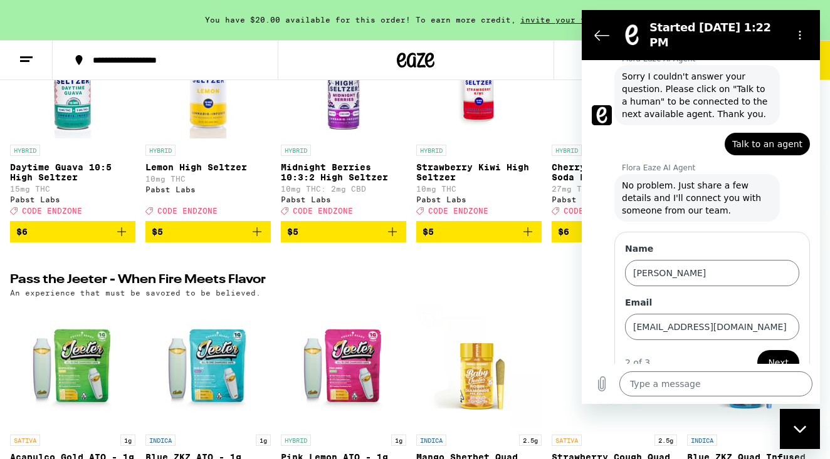
click at [773, 355] on span "Next" at bounding box center [778, 362] width 21 height 15
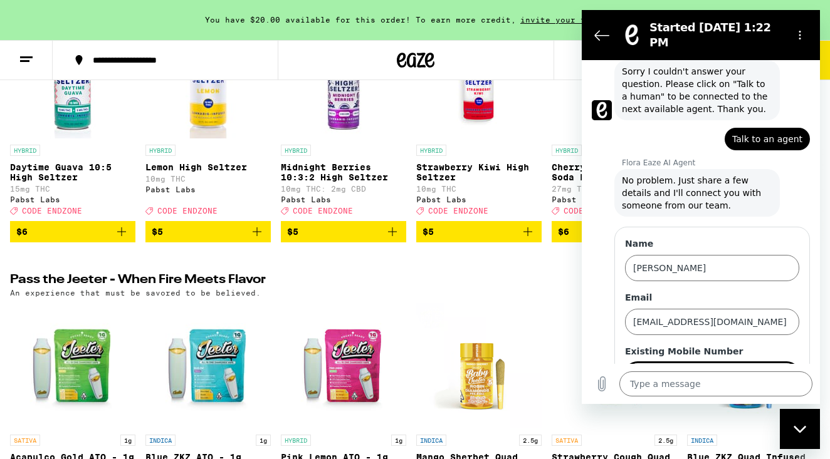
click at [778, 399] on button "Send" at bounding box center [777, 411] width 43 height 25
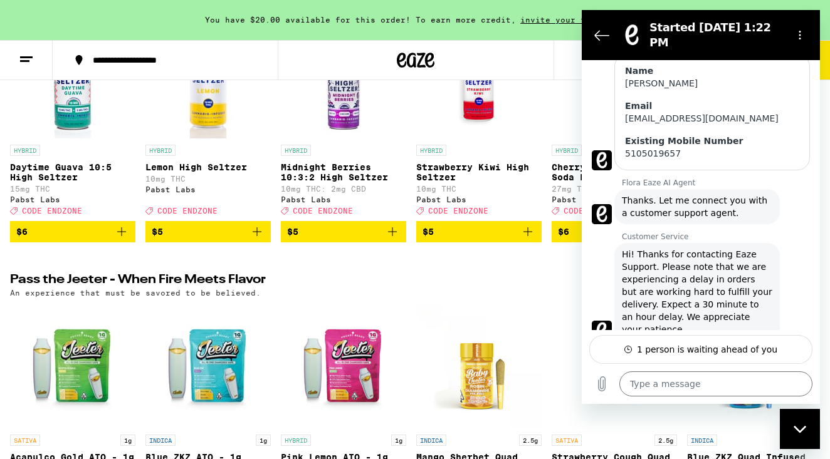
scroll to position [726, 0]
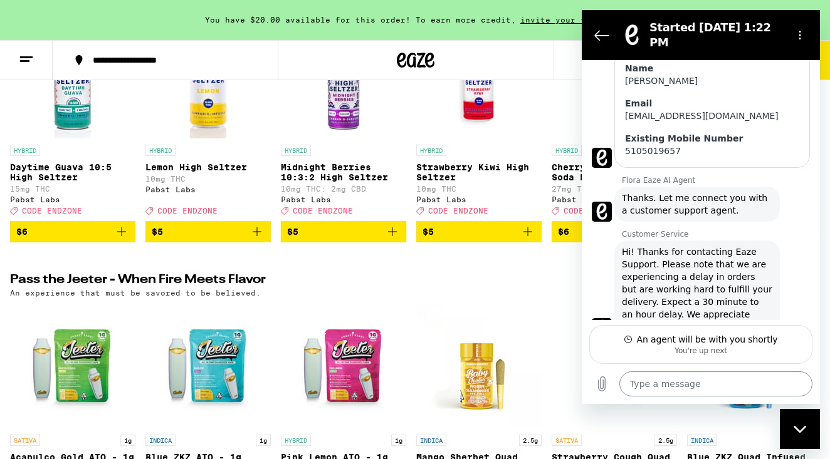
click at [640, 385] on textarea at bounding box center [715, 384] width 193 height 25
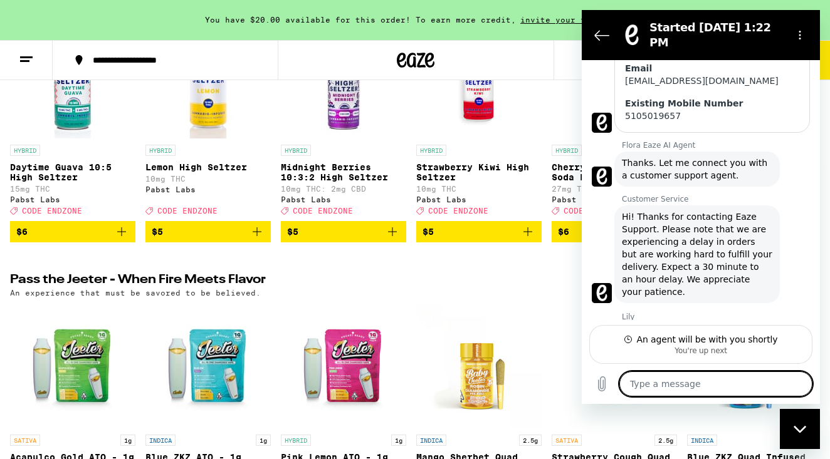
scroll to position [760, 0]
paste textarea "How do I remove my just finished chat section which is blocking too my of my sc…"
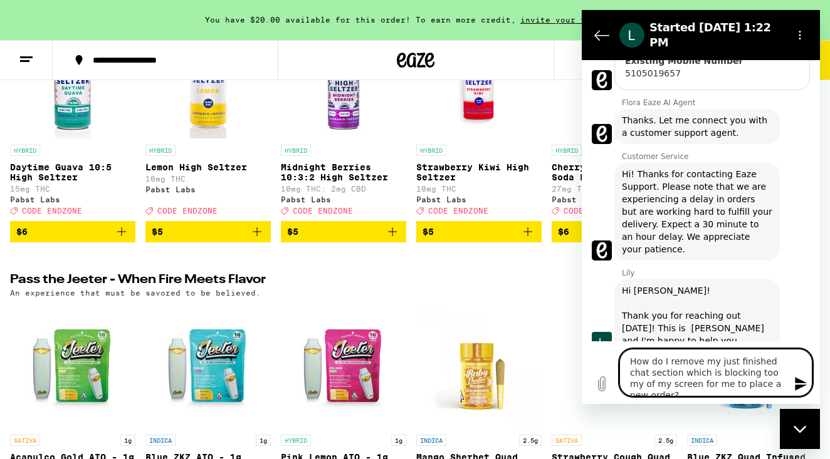
scroll to position [806, 0]
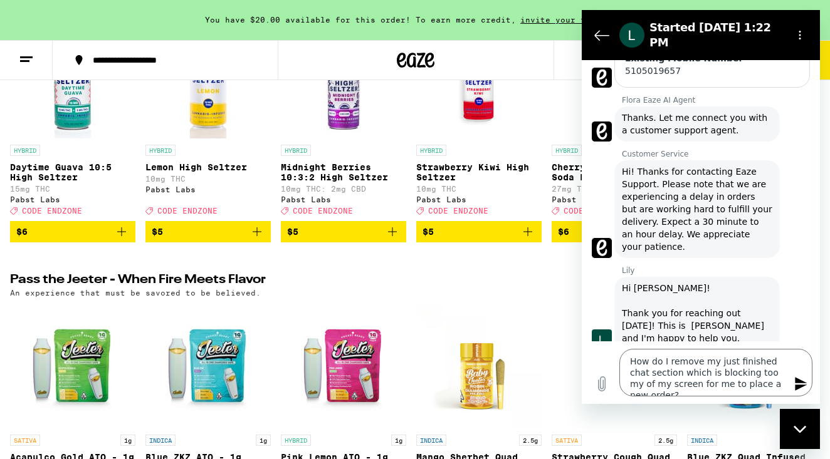
click at [801, 384] on icon "Send message" at bounding box center [800, 384] width 15 height 15
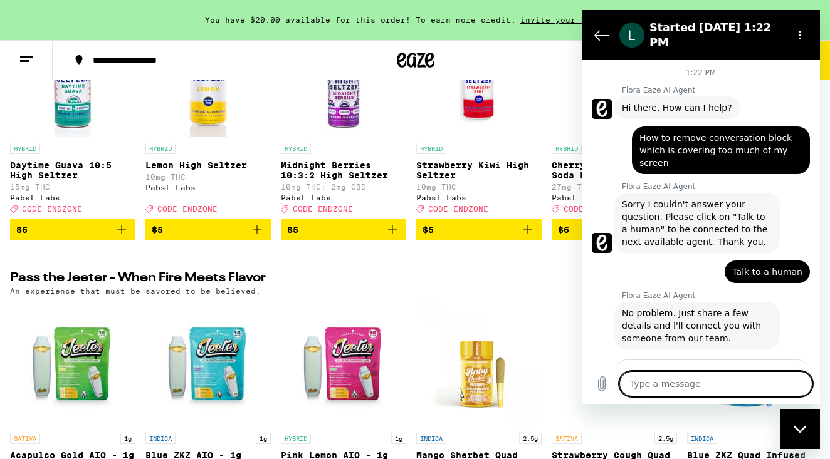
scroll to position [0, 0]
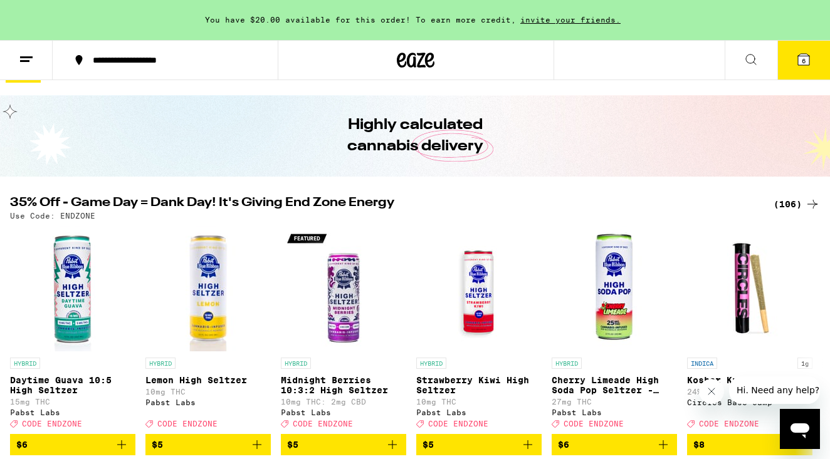
scroll to position [29, 0]
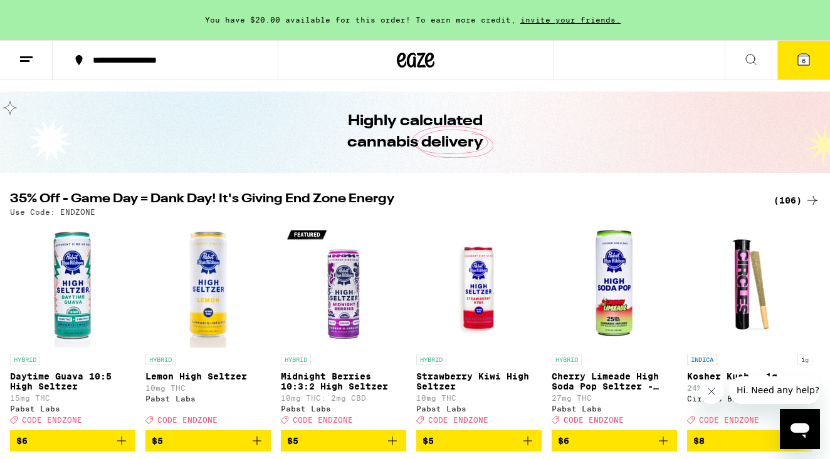
click at [807, 56] on icon at bounding box center [803, 59] width 11 height 11
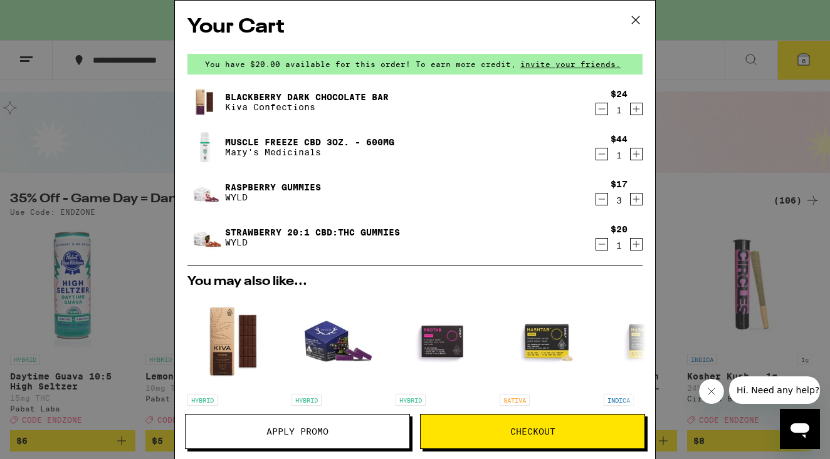
click at [296, 433] on span "Apply Promo" at bounding box center [297, 431] width 62 height 9
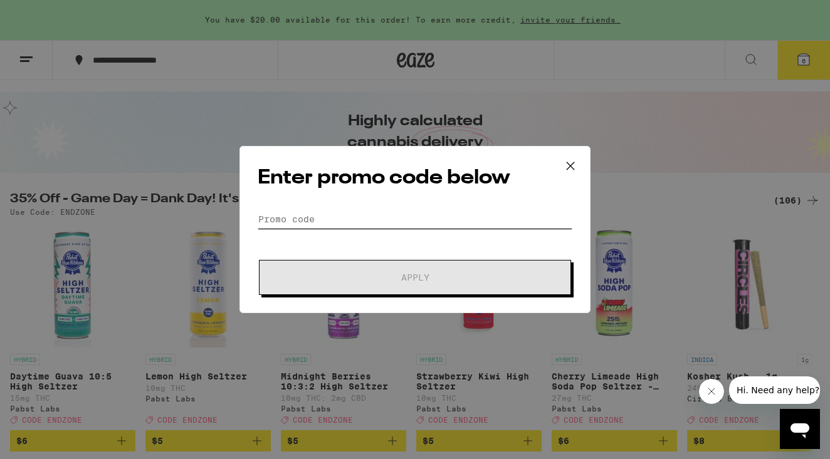
click at [284, 214] on input "Promo Code" at bounding box center [415, 219] width 315 height 19
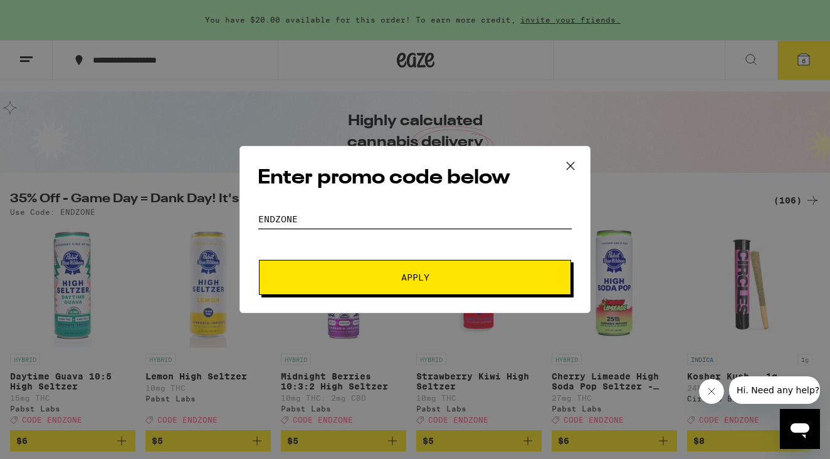
type input "endzone"
click at [401, 274] on span "Apply" at bounding box center [415, 277] width 28 height 9
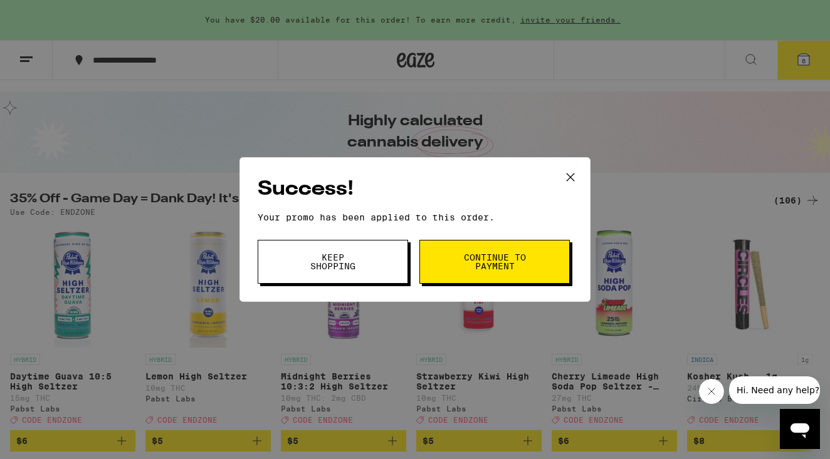
click at [501, 260] on span "Continue to payment" at bounding box center [494, 262] width 64 height 18
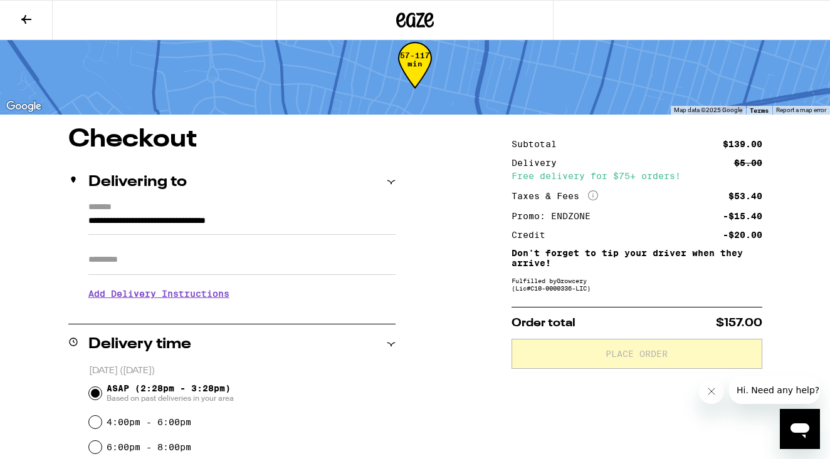
scroll to position [29, 0]
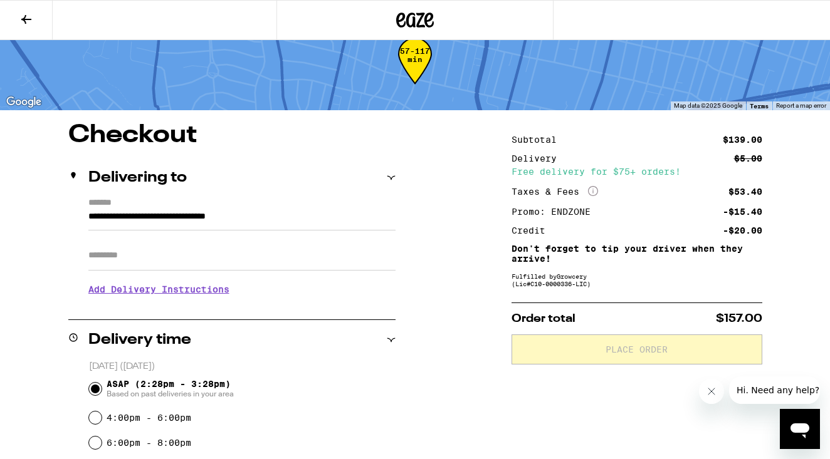
click at [201, 293] on h3 "Add Delivery Instructions" at bounding box center [241, 289] width 307 height 29
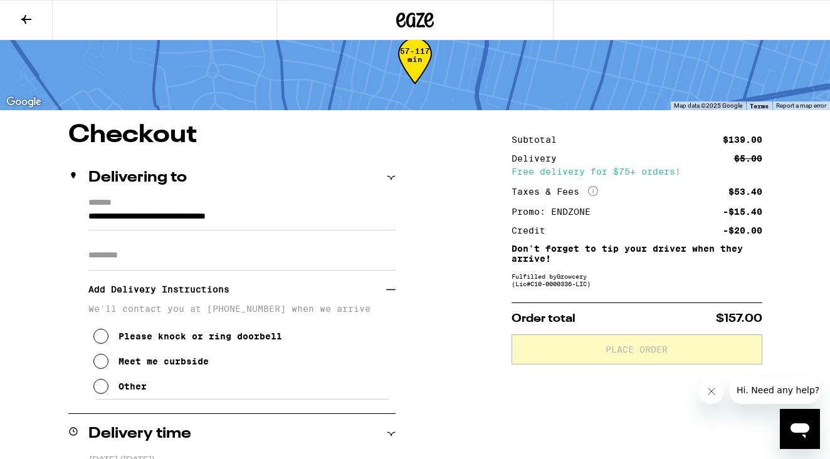
click at [103, 338] on icon at bounding box center [100, 336] width 15 height 15
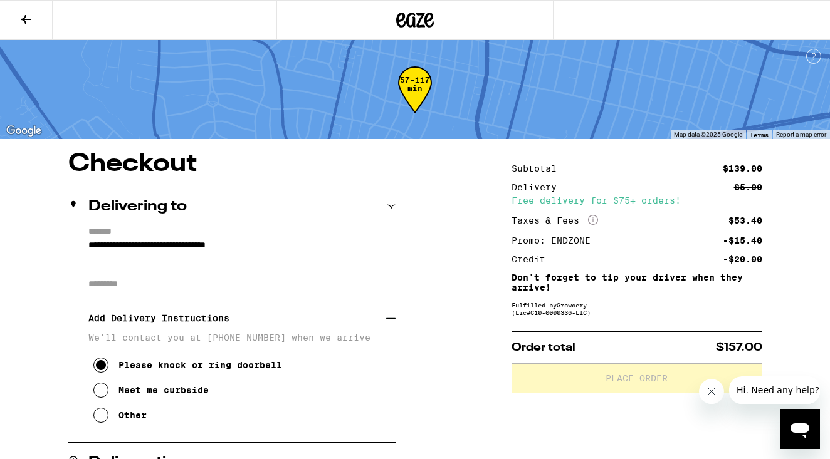
scroll to position [0, 0]
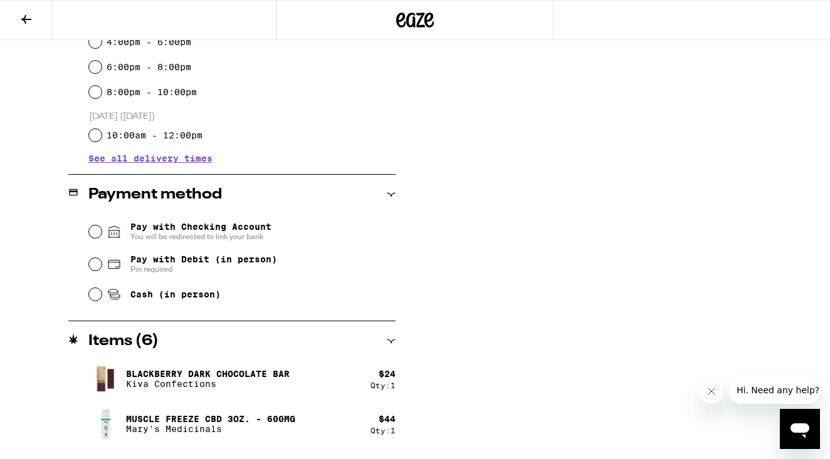
scroll to position [503, 0]
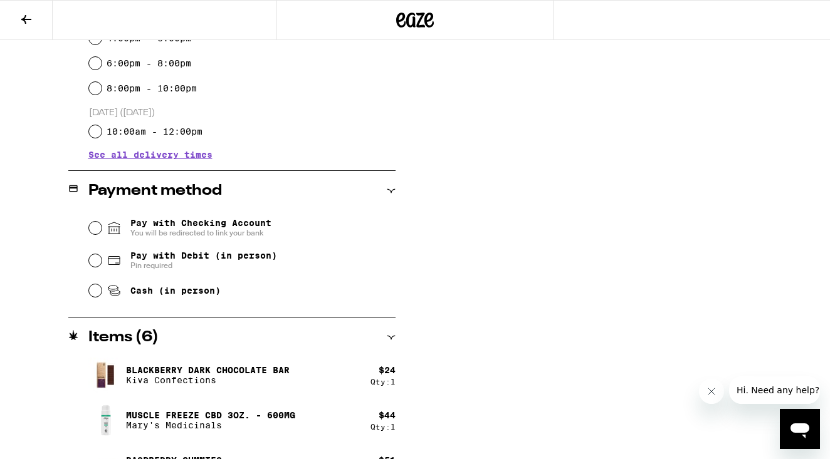
click at [98, 292] on input "Cash (in person)" at bounding box center [95, 291] width 13 height 13
radio input "true"
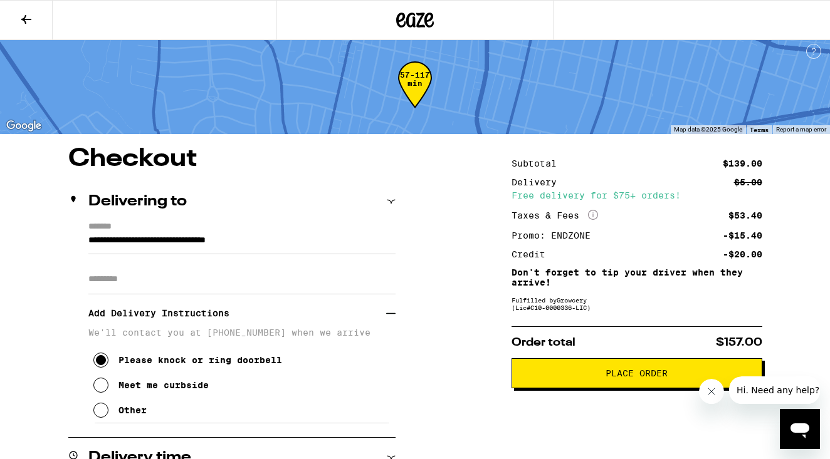
scroll to position [3, 0]
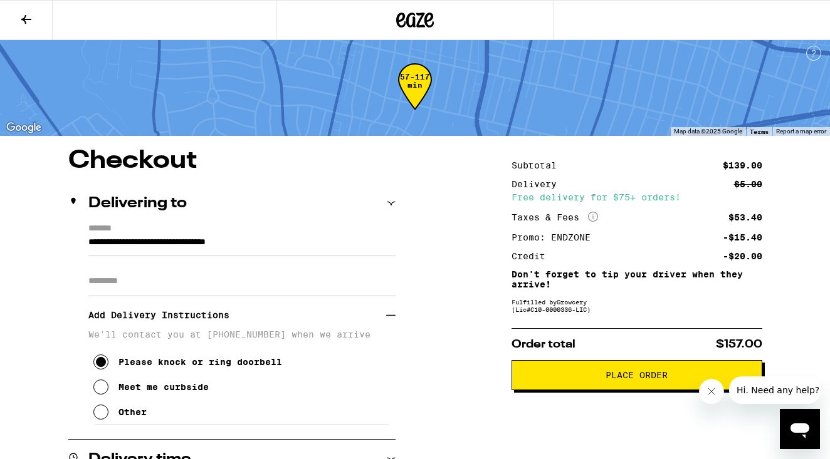
click at [658, 380] on span "Place Order" at bounding box center [636, 375] width 62 height 9
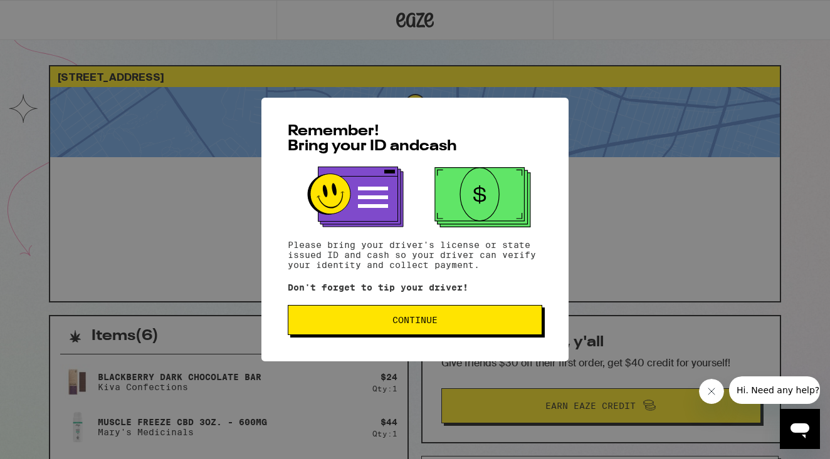
click at [420, 323] on span "Continue" at bounding box center [414, 320] width 45 height 9
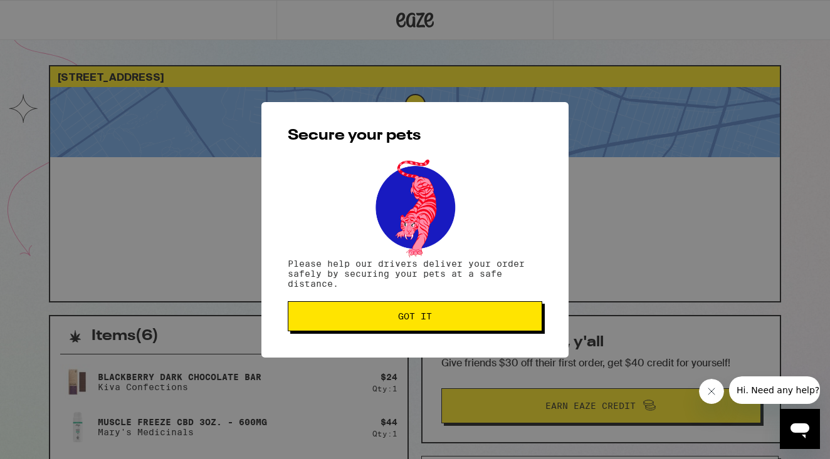
click at [443, 323] on button "Got it" at bounding box center [415, 316] width 254 height 30
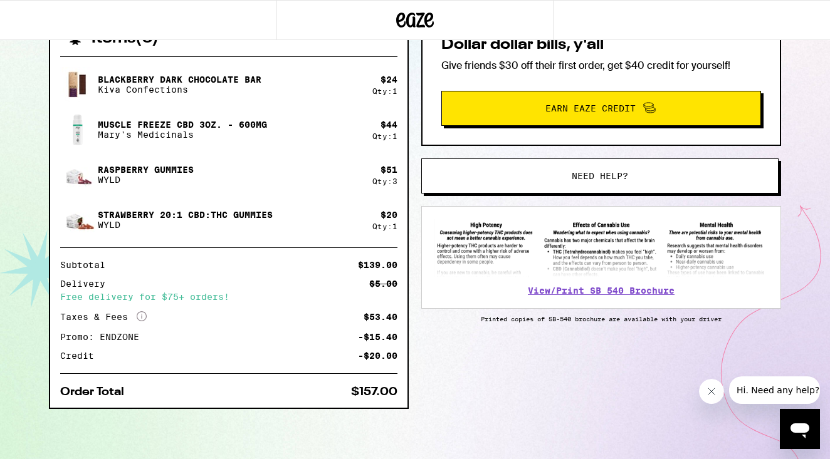
scroll to position [299, 0]
click at [439, 358] on div "Items ( 6 ) Blackberry Dark Chocolate Bar Kiva Confections $ 24 Qty: 1 Muscle F…" at bounding box center [415, 239] width 732 height 442
click at [434, 375] on div "Items ( 6 ) Blackberry Dark Chocolate Bar Kiva Confections $ 24 Qty: 1 Muscle F…" at bounding box center [415, 239] width 732 height 442
click at [434, 374] on div "Items ( 6 ) Blackberry Dark Chocolate Bar Kiva Confections $ 24 Qty: 1 Muscle F…" at bounding box center [415, 239] width 732 height 442
click at [499, 402] on div "Items ( 6 ) Blackberry Dark Chocolate Bar Kiva Confections $ 24 Qty: 1 Muscle F…" at bounding box center [415, 239] width 732 height 442
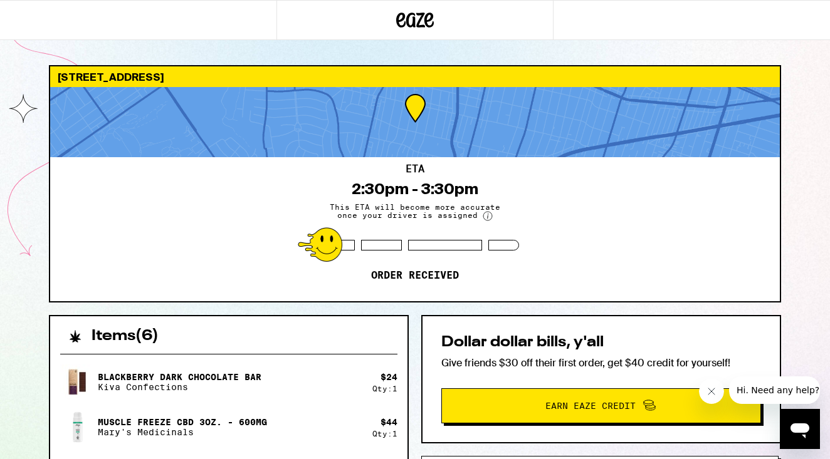
scroll to position [0, 0]
